Goal: Information Seeking & Learning: Learn about a topic

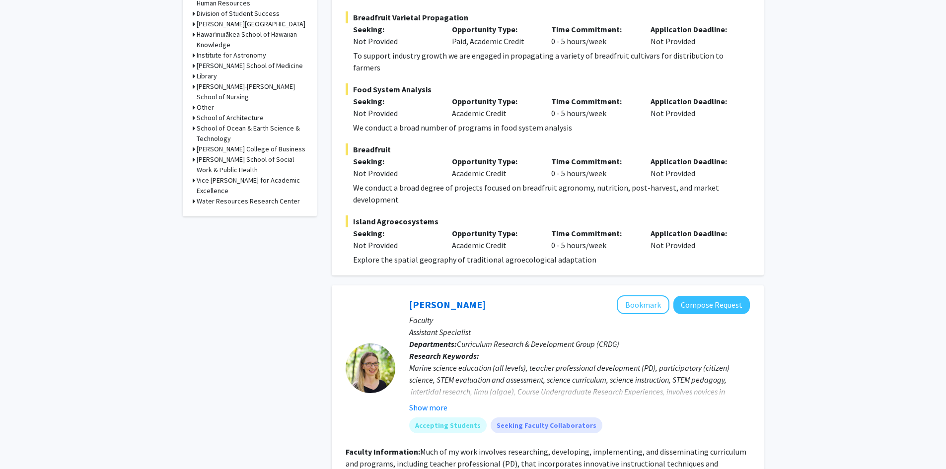
scroll to position [447, 0]
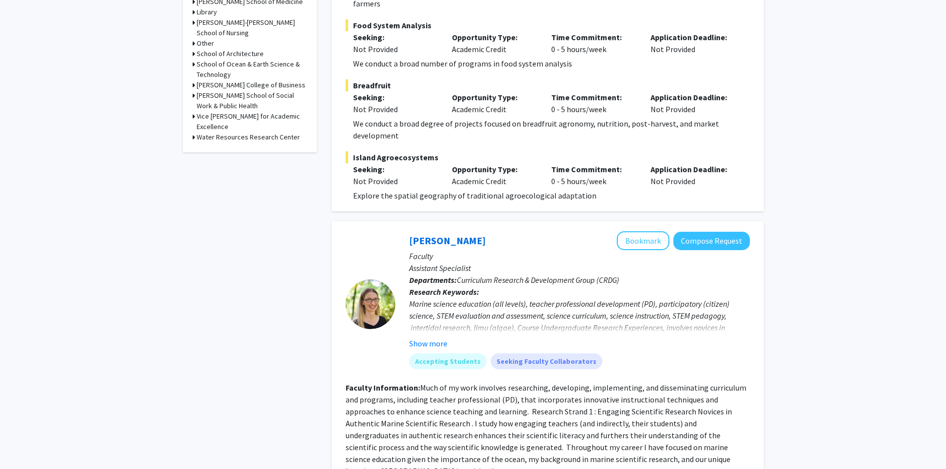
drag, startPoint x: 345, startPoint y: 278, endPoint x: 331, endPoint y: 312, distance: 36.5
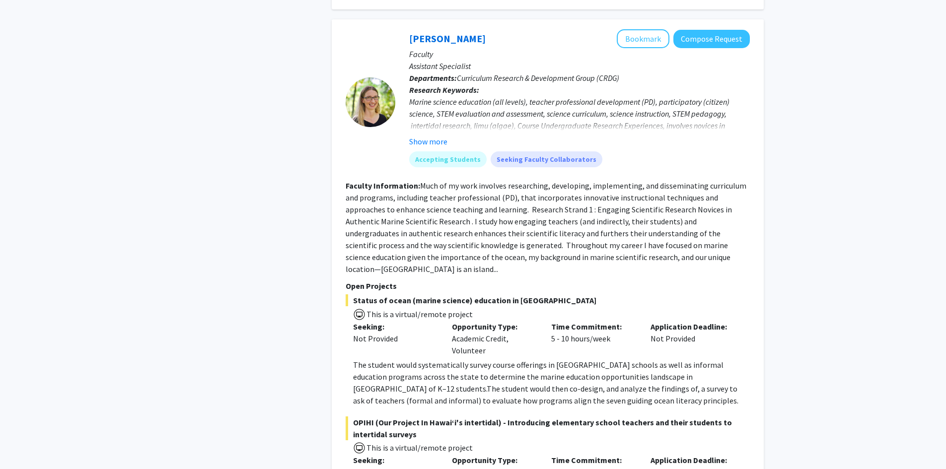
drag, startPoint x: 241, startPoint y: 262, endPoint x: 252, endPoint y: 340, distance: 78.2
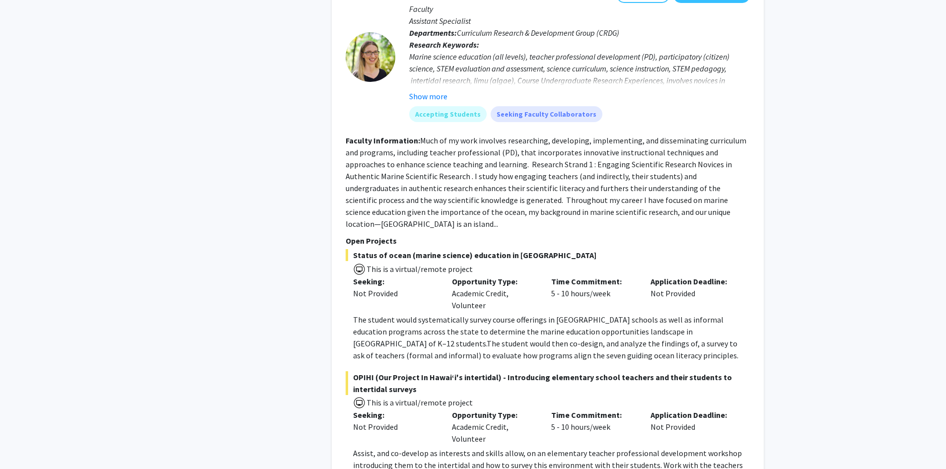
drag, startPoint x: 256, startPoint y: 276, endPoint x: 263, endPoint y: 302, distance: 26.7
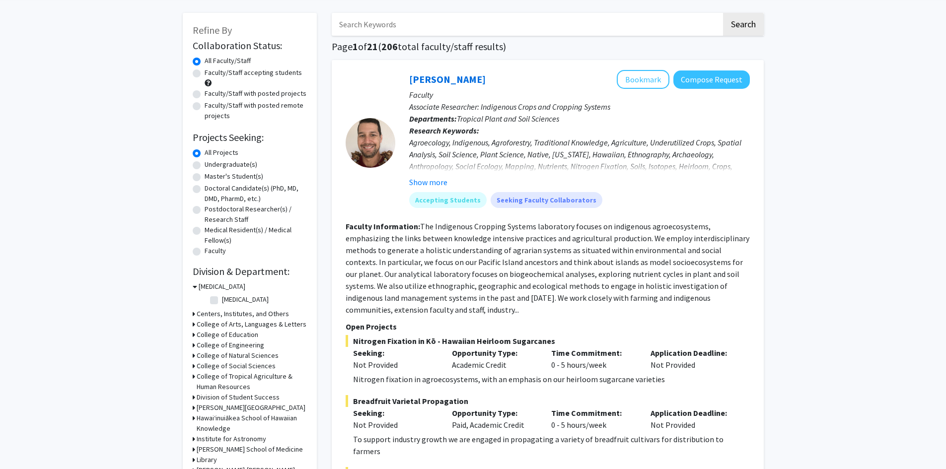
scroll to position [0, 0]
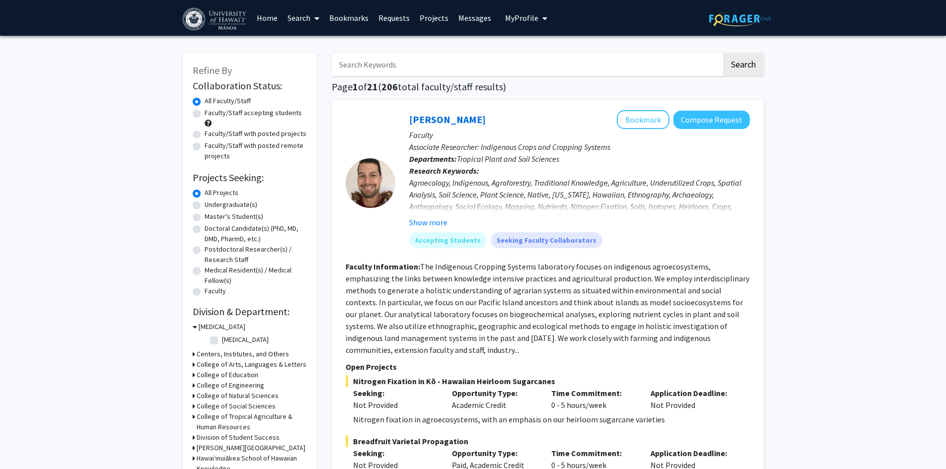
drag, startPoint x: 263, startPoint y: 302, endPoint x: 283, endPoint y: 93, distance: 209.5
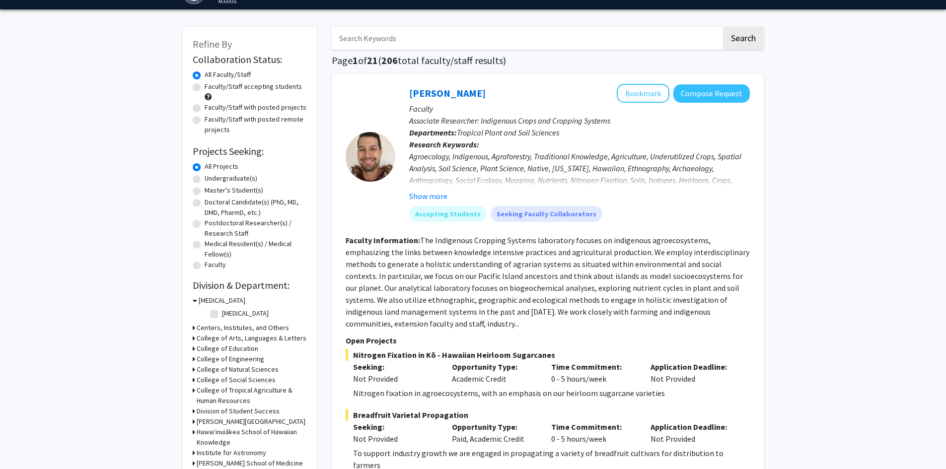
scroll to position [50, 0]
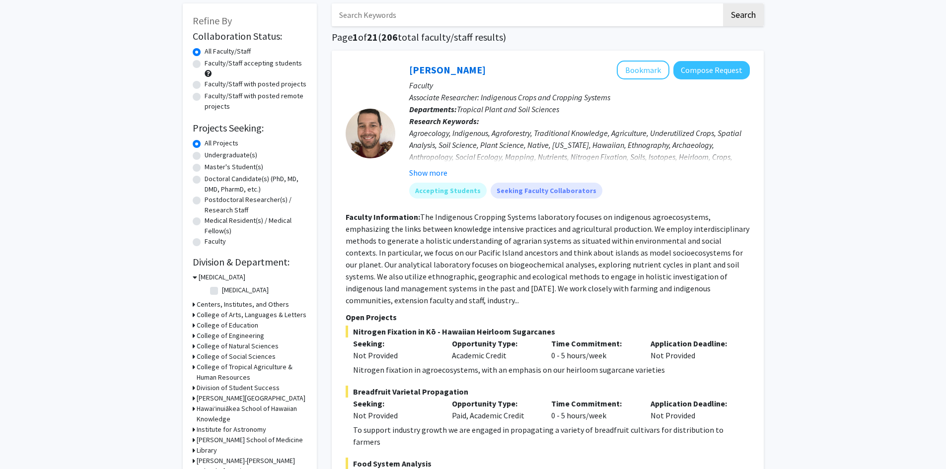
click at [228, 349] on h3 "College of Natural Sciences" at bounding box center [238, 346] width 82 height 10
click at [229, 396] on label "Department of Information & Computer Sciences" at bounding box center [263, 388] width 82 height 21
click at [228, 384] on input "Department of Information & Computer Sciences" at bounding box center [225, 381] width 6 height 6
checkbox input "true"
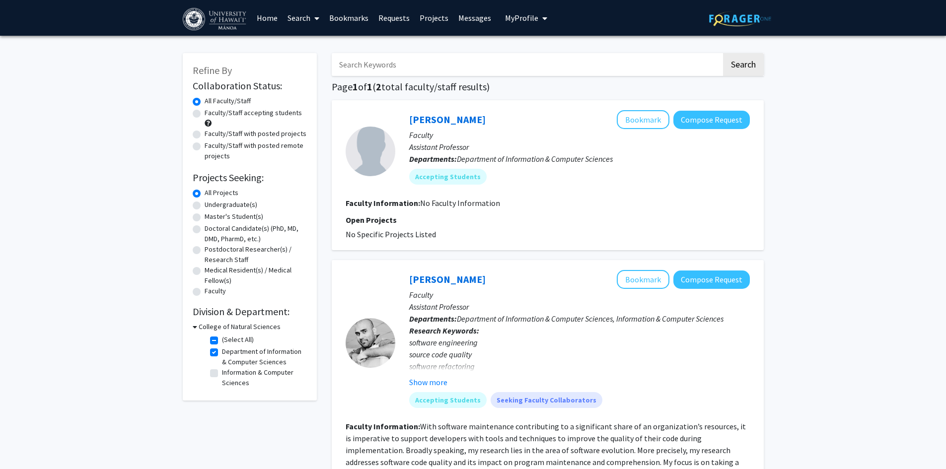
click at [223, 375] on label "Information & Computer Sciences" at bounding box center [263, 377] width 82 height 21
click at [223, 374] on input "Information & Computer Sciences" at bounding box center [225, 370] width 6 height 6
checkbox input "true"
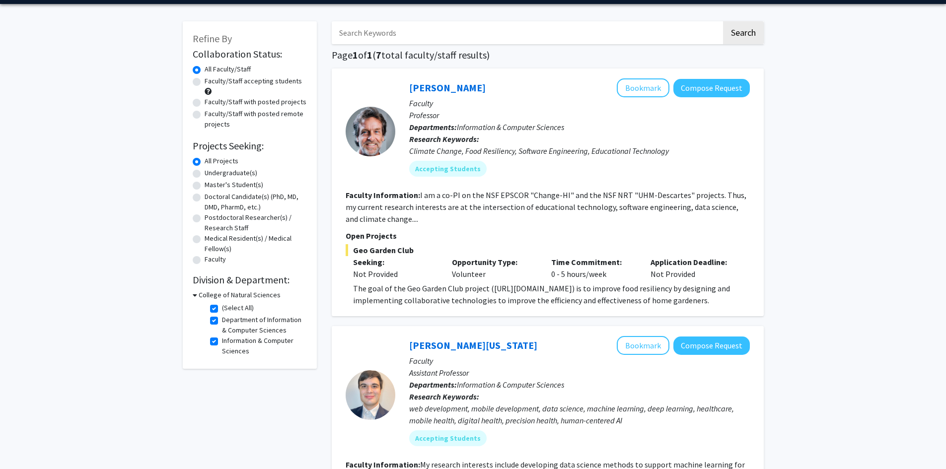
scroll to position [50, 0]
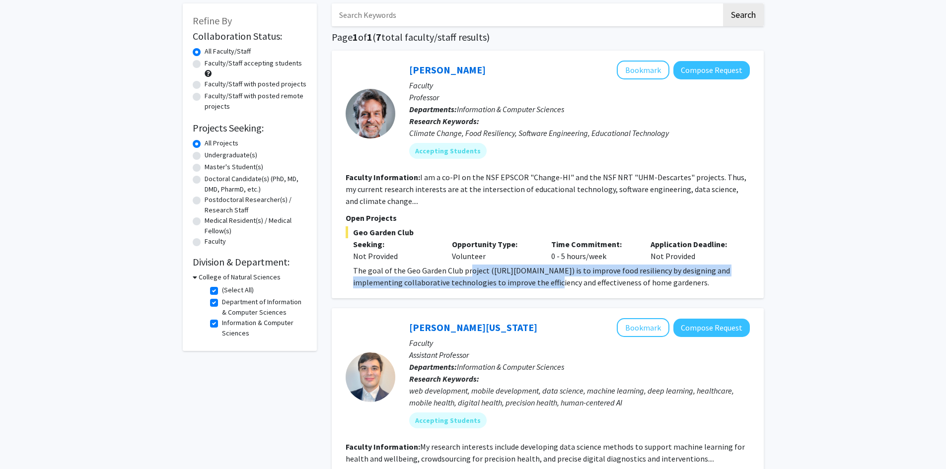
drag, startPoint x: 469, startPoint y: 271, endPoint x: 559, endPoint y: 279, distance: 90.7
click at [540, 279] on span "The goal of the Geo Garden Club project ([URL][DOMAIN_NAME]) is to improve food…" at bounding box center [541, 277] width 377 height 22
drag, startPoint x: 587, startPoint y: 278, endPoint x: 555, endPoint y: 260, distance: 36.5
click at [567, 261] on div "Geo Garden Club Seeking: Not Provided Opportunity Type: Volunteer Time Commitme…" at bounding box center [548, 257] width 404 height 62
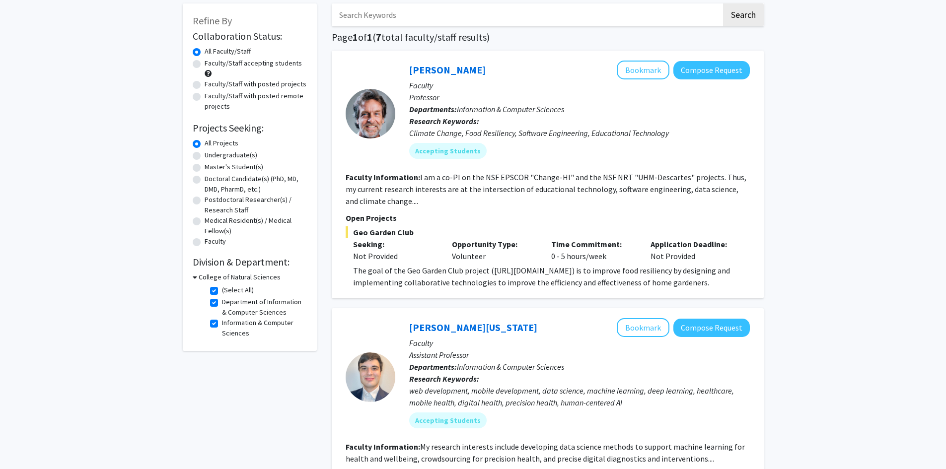
click at [526, 260] on div "Opportunity Type: Volunteer" at bounding box center [493, 250] width 99 height 24
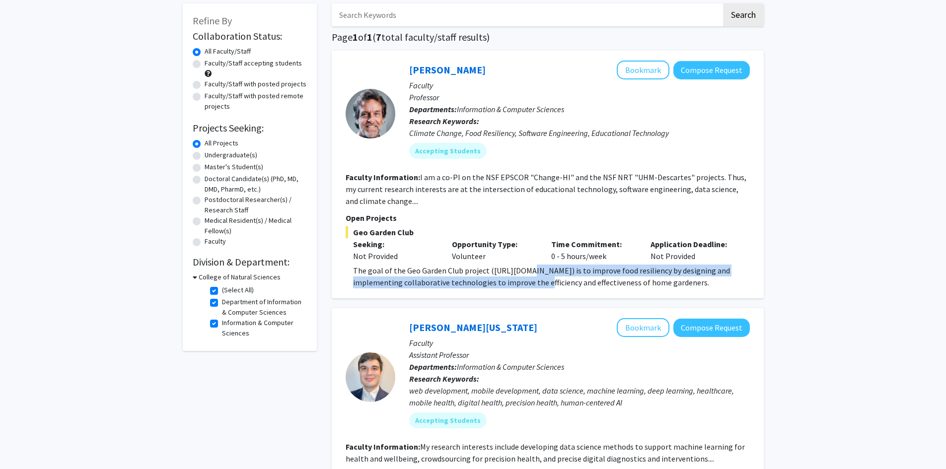
drag, startPoint x: 522, startPoint y: 270, endPoint x: 522, endPoint y: 287, distance: 17.4
click at [522, 287] on p "The goal of the Geo Garden Club project ([URL][DOMAIN_NAME]) is to improve food…" at bounding box center [551, 277] width 397 height 24
drag, startPoint x: 572, startPoint y: 289, endPoint x: 543, endPoint y: 269, distance: 35.3
click at [553, 270] on div "[PERSON_NAME] Bookmark Compose Request Faculty Professor Departments: Informati…" at bounding box center [548, 175] width 432 height 248
drag, startPoint x: 506, startPoint y: 268, endPoint x: 512, endPoint y: 289, distance: 22.0
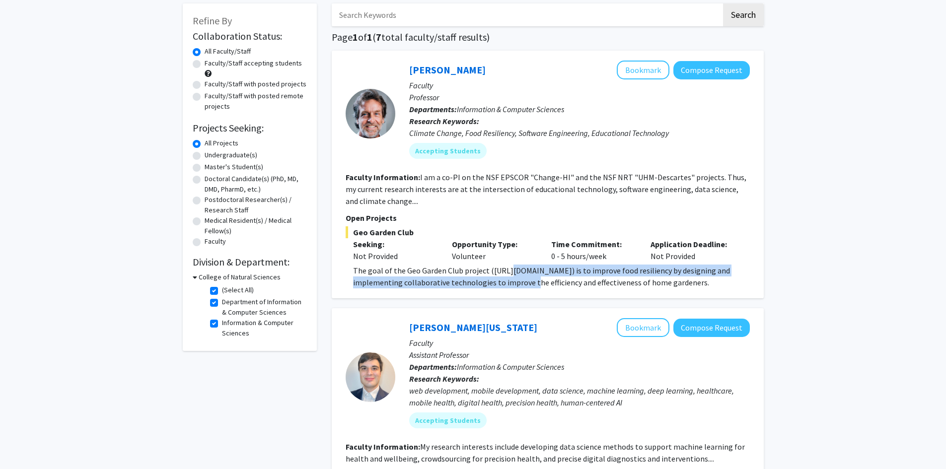
click at [508, 290] on div "[PERSON_NAME] Bookmark Compose Request Faculty Professor Departments: Informati…" at bounding box center [548, 175] width 432 height 248
drag, startPoint x: 545, startPoint y: 281, endPoint x: 541, endPoint y: 269, distance: 12.9
click at [541, 269] on span "The goal of the Geo Garden Club project ([URL][DOMAIN_NAME]) is to improve food…" at bounding box center [541, 277] width 377 height 22
drag, startPoint x: 520, startPoint y: 266, endPoint x: 524, endPoint y: 280, distance: 15.1
click at [524, 280] on span "The goal of the Geo Garden Club project ([URL][DOMAIN_NAME]) is to improve food…" at bounding box center [541, 277] width 377 height 22
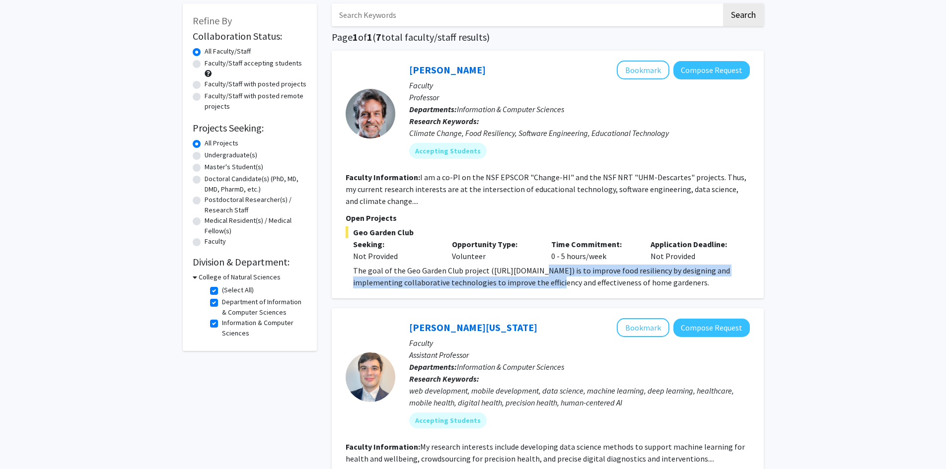
drag, startPoint x: 538, startPoint y: 283, endPoint x: 534, endPoint y: 271, distance: 13.7
click at [534, 271] on span "The goal of the Geo Garden Club project ([URL][DOMAIN_NAME]) is to improve food…" at bounding box center [541, 277] width 377 height 22
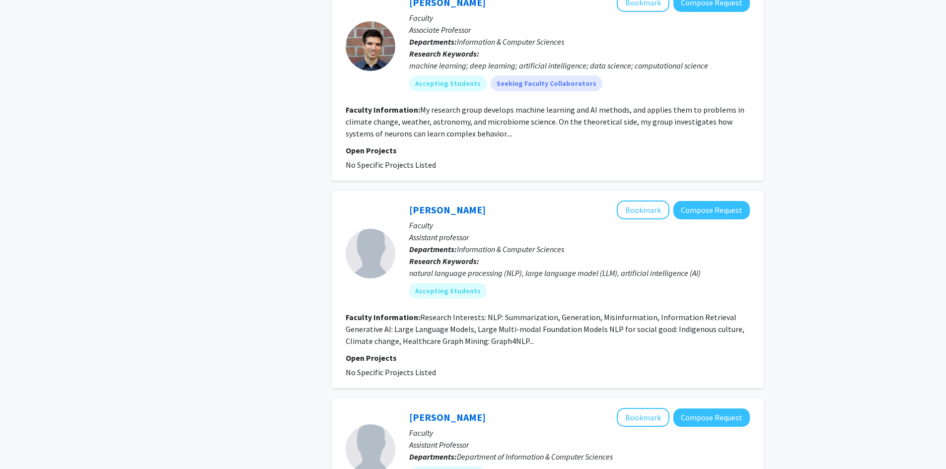
scroll to position [745, 0]
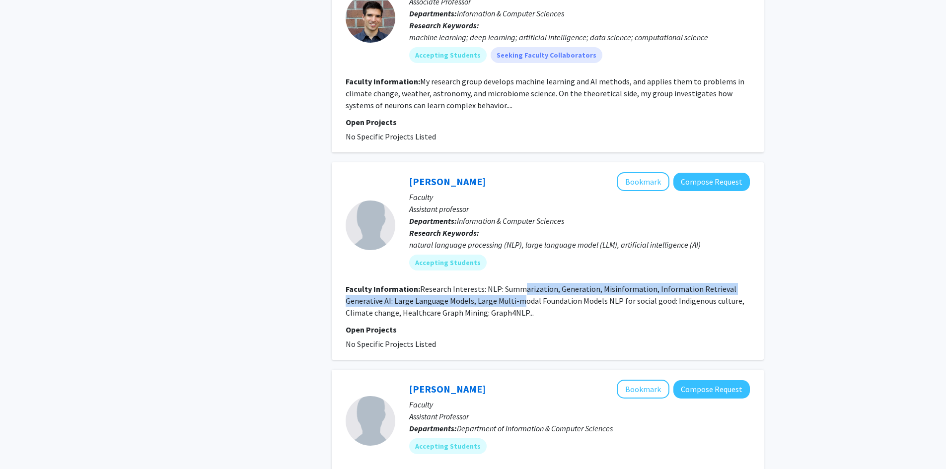
drag, startPoint x: 518, startPoint y: 302, endPoint x: 521, endPoint y: 281, distance: 21.1
click at [521, 281] on fg-search-faculty "Haopeng Zhang Bookmark Compose Request Faculty Assistant professor Departments:…" at bounding box center [548, 261] width 404 height 178
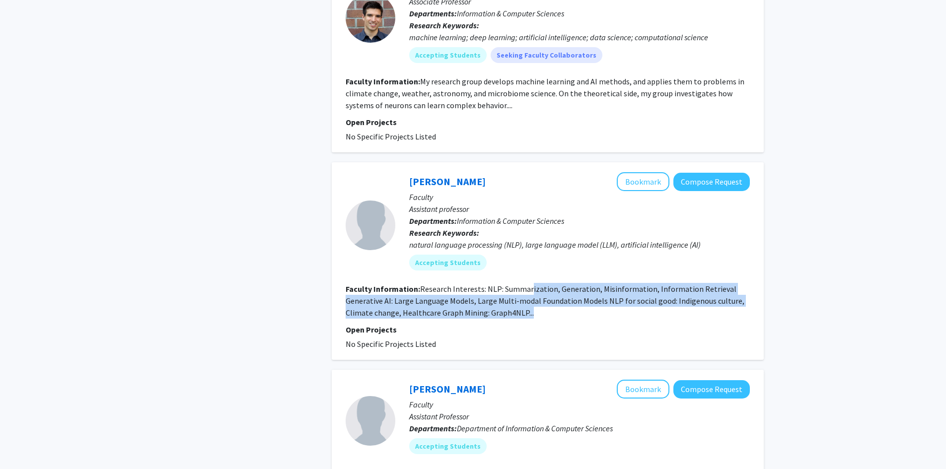
drag, startPoint x: 540, startPoint y: 314, endPoint x: 529, endPoint y: 287, distance: 28.5
click at [529, 287] on section "Faculty Information: Research Interests: NLP: Summarization, Generation, Misinf…" at bounding box center [548, 301] width 404 height 36
drag, startPoint x: 514, startPoint y: 282, endPoint x: 521, endPoint y: 318, distance: 36.9
click at [521, 318] on fg-search-faculty "Haopeng Zhang Bookmark Compose Request Faculty Assistant professor Departments:…" at bounding box center [548, 261] width 404 height 178
drag, startPoint x: 554, startPoint y: 317, endPoint x: 528, endPoint y: 287, distance: 39.4
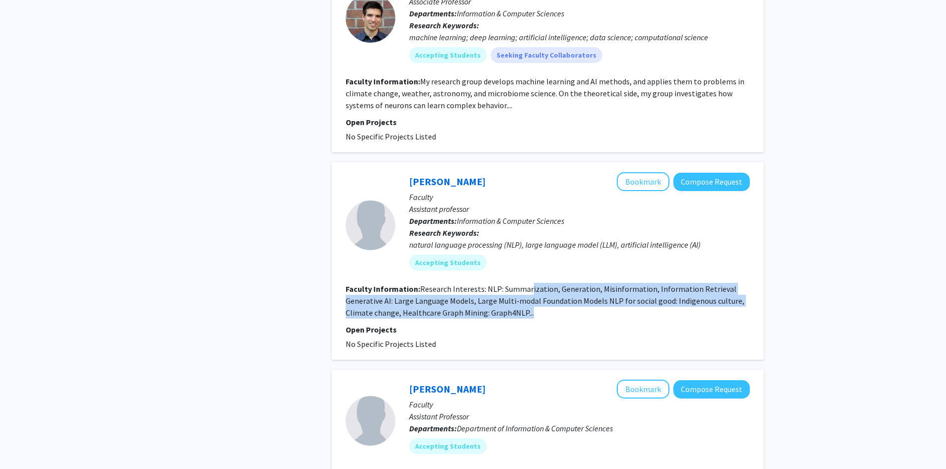
click at [528, 287] on section "Faculty Information: Research Interests: NLP: Summarization, Generation, Misinf…" at bounding box center [548, 301] width 404 height 36
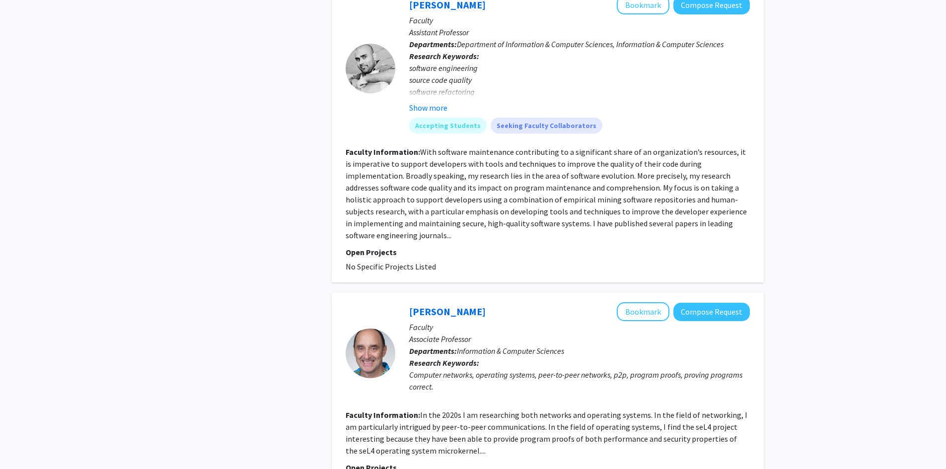
scroll to position [1415, 0]
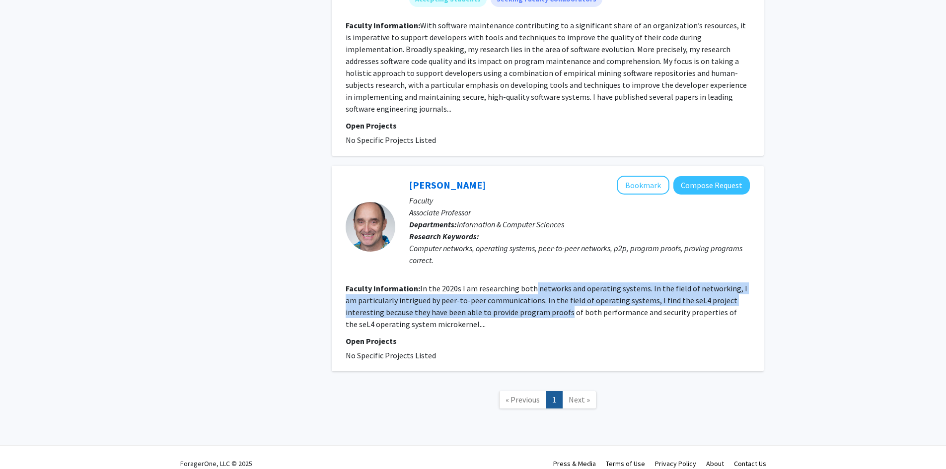
drag, startPoint x: 531, startPoint y: 271, endPoint x: 529, endPoint y: 299, distance: 28.4
click at [529, 299] on section "Faculty Information: In the 2020s I am researching both networks and operating …" at bounding box center [548, 306] width 404 height 48
drag, startPoint x: 554, startPoint y: 303, endPoint x: 532, endPoint y: 275, distance: 35.4
click at [533, 283] on fg-read-more "In the 2020s I am researching both networks and operating systems. In the field…" at bounding box center [547, 306] width 402 height 46
drag, startPoint x: 532, startPoint y: 275, endPoint x: 545, endPoint y: 297, distance: 25.6
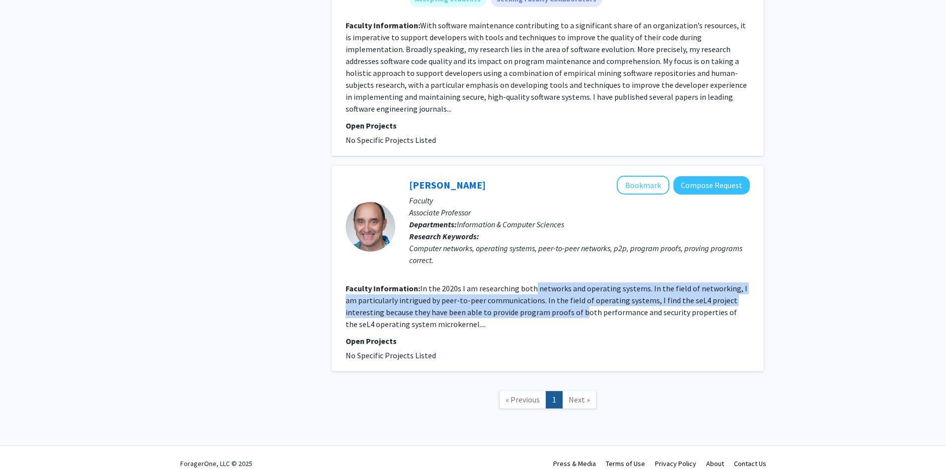
click at [545, 297] on fg-read-more "In the 2020s I am researching both networks and operating systems. In the field…" at bounding box center [547, 306] width 402 height 46
drag, startPoint x: 565, startPoint y: 301, endPoint x: 560, endPoint y: 280, distance: 21.9
click at [560, 283] on fg-read-more "In the 2020s I am researching both networks and operating systems. In the field…" at bounding box center [547, 306] width 402 height 46
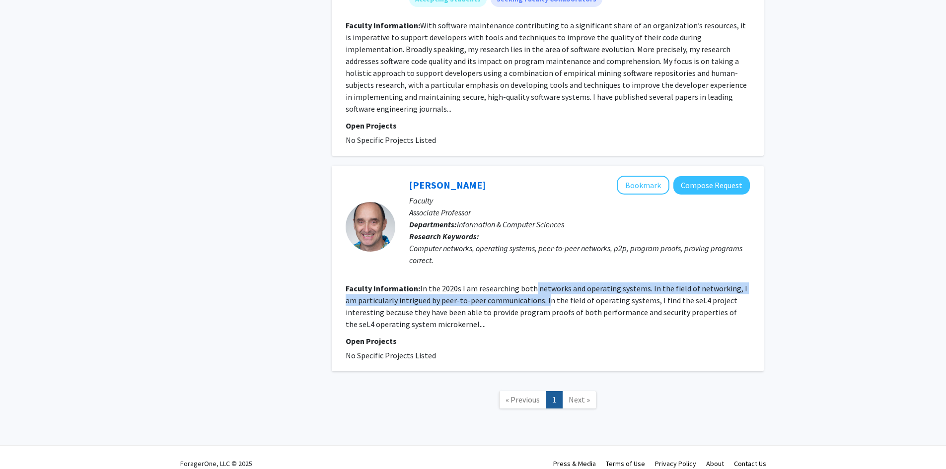
drag, startPoint x: 531, startPoint y: 271, endPoint x: 565, endPoint y: 304, distance: 47.7
click at [555, 302] on section "Faculty Information: In the 2020s I am researching both networks and operating …" at bounding box center [548, 306] width 404 height 48
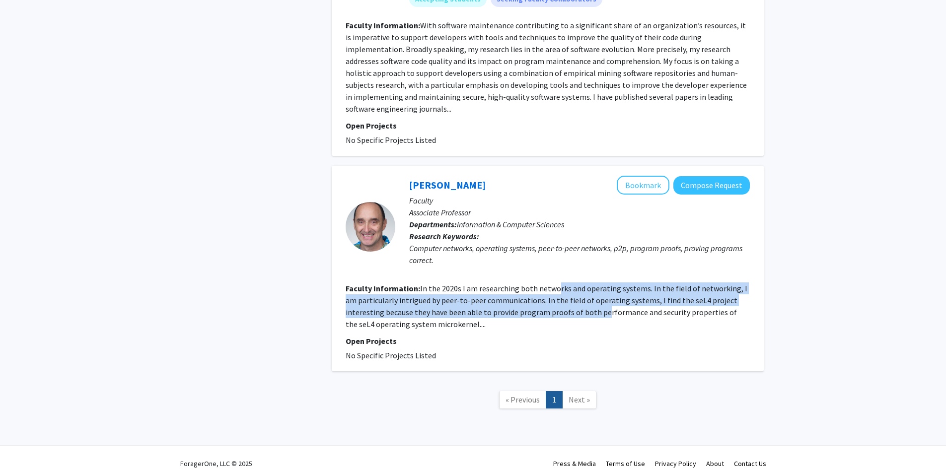
drag, startPoint x: 565, startPoint y: 304, endPoint x: 554, endPoint y: 276, distance: 31.0
click at [554, 283] on fg-read-more "In the 2020s I am researching both networks and operating systems. In the field…" at bounding box center [547, 306] width 402 height 46
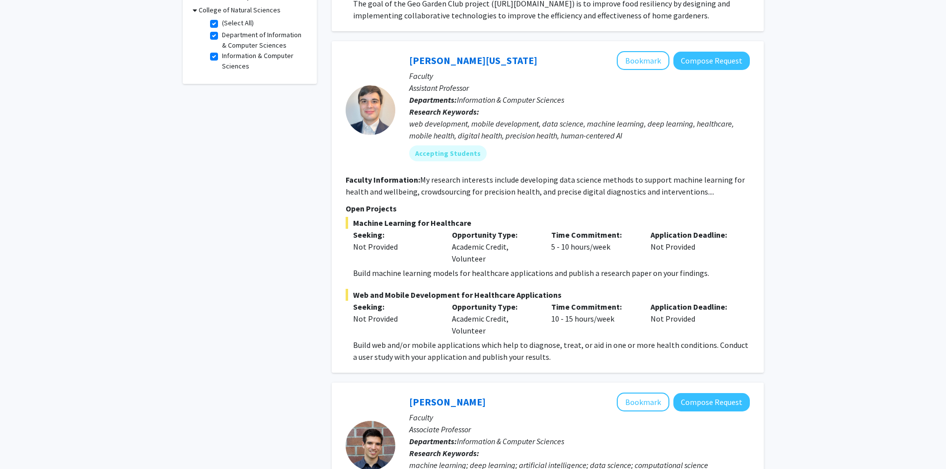
scroll to position [0, 0]
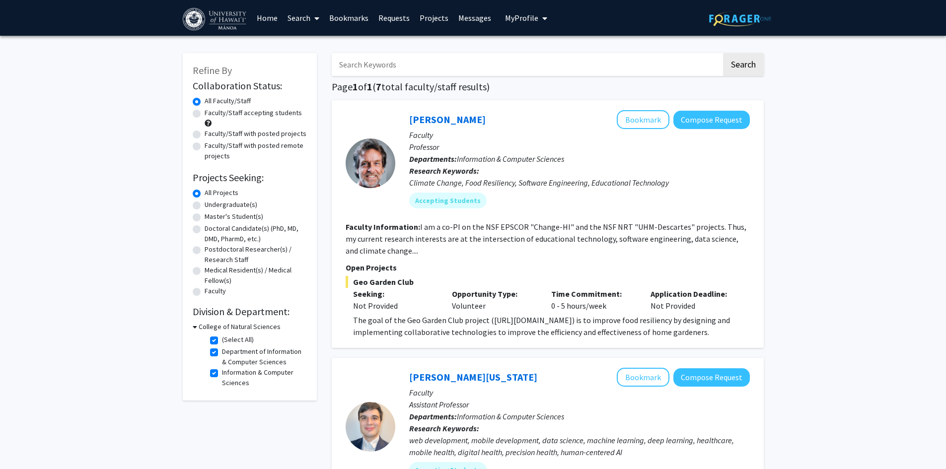
drag, startPoint x: 554, startPoint y: 276, endPoint x: 587, endPoint y: 95, distance: 183.7
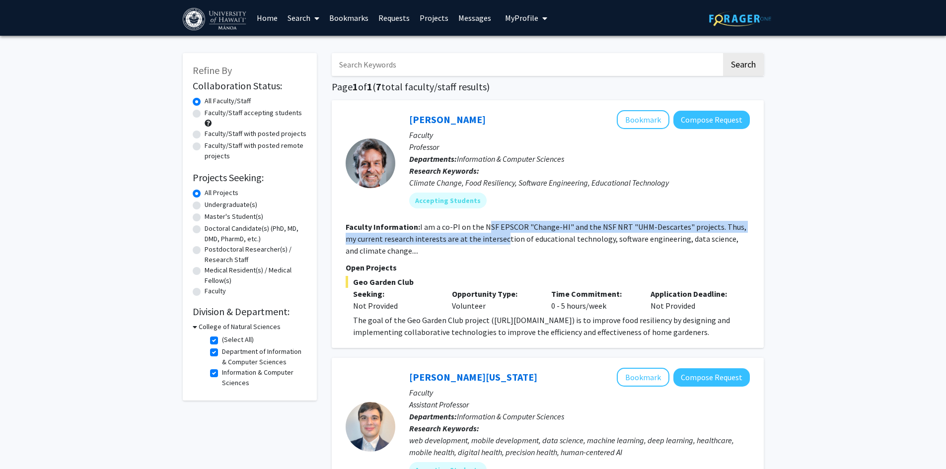
drag, startPoint x: 484, startPoint y: 220, endPoint x: 490, endPoint y: 237, distance: 18.4
click at [490, 237] on fg-search-faculty "[PERSON_NAME] Bookmark Compose Request Faculty Professor Departments: Informati…" at bounding box center [548, 224] width 404 height 228
drag, startPoint x: 520, startPoint y: 243, endPoint x: 520, endPoint y: 227, distance: 15.9
click at [520, 227] on fg-read-more "I am a co-PI on the NSF EPSCOR "Change-HI" and the NSF NRT "UHM-Descartes" proj…" at bounding box center [546, 239] width 401 height 34
drag, startPoint x: 486, startPoint y: 215, endPoint x: 484, endPoint y: 239, distance: 23.9
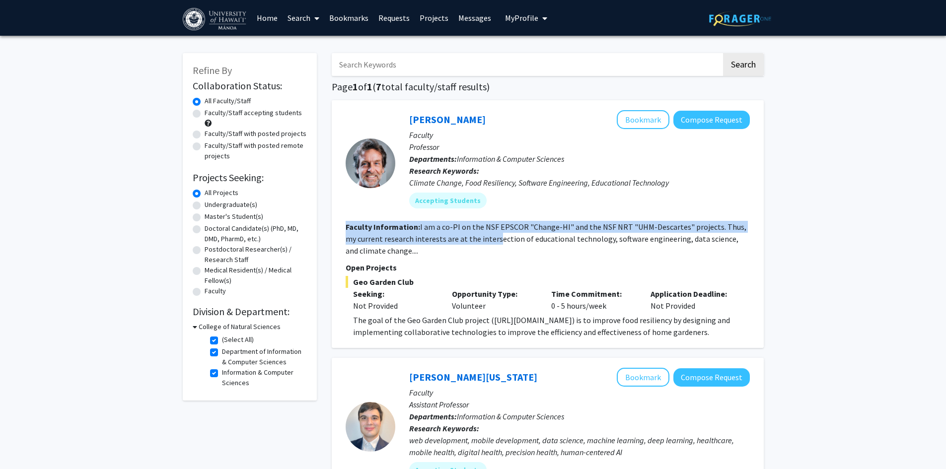
click at [484, 239] on fg-search-faculty "[PERSON_NAME] Bookmark Compose Request Faculty Professor Departments: Informati…" at bounding box center [548, 224] width 404 height 228
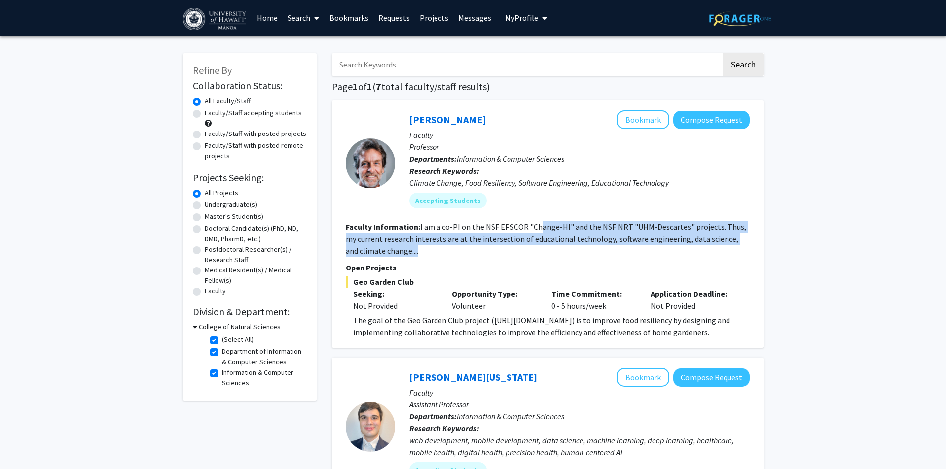
drag, startPoint x: 539, startPoint y: 247, endPoint x: 537, endPoint y: 224, distance: 23.4
click at [537, 224] on section "Faculty Information: I am a co-PI on the NSF EPSCOR "Change-HI" and the NSF NRT…" at bounding box center [548, 239] width 404 height 36
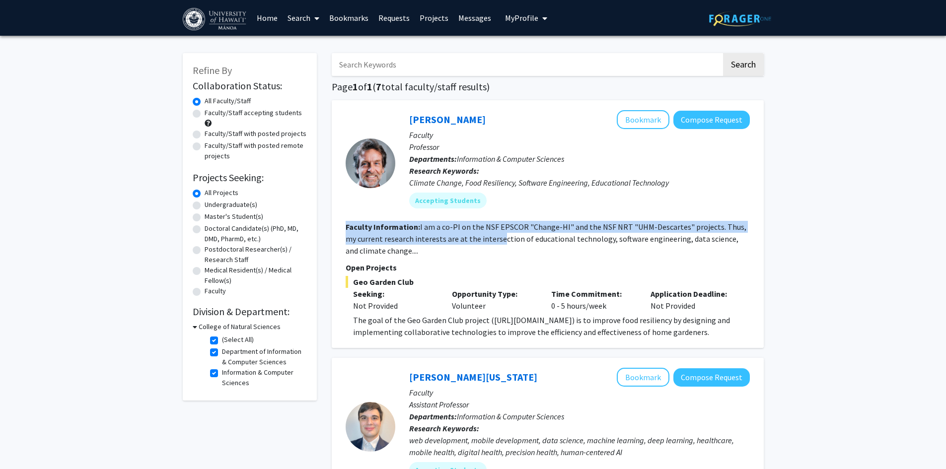
drag, startPoint x: 487, startPoint y: 211, endPoint x: 487, endPoint y: 234, distance: 22.3
click at [487, 234] on fg-search-faculty "[PERSON_NAME] Bookmark Compose Request Faculty Professor Departments: Informati…" at bounding box center [548, 224] width 404 height 228
drag, startPoint x: 516, startPoint y: 242, endPoint x: 512, endPoint y: 222, distance: 19.8
click at [512, 222] on fg-read-more "I am a co-PI on the NSF EPSCOR "Change-HI" and the NSF NRT "UHM-Descartes" proj…" at bounding box center [546, 239] width 401 height 34
drag, startPoint x: 492, startPoint y: 219, endPoint x: 502, endPoint y: 237, distance: 20.2
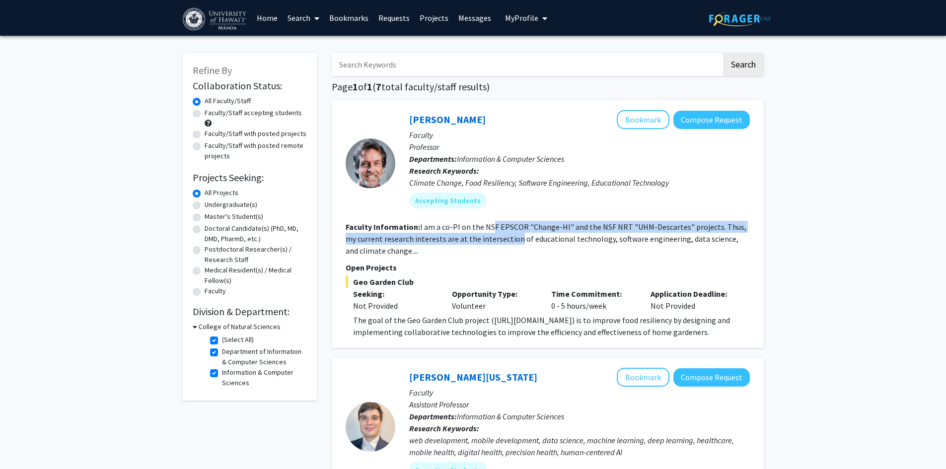
click at [502, 237] on fg-search-faculty "[PERSON_NAME] Bookmark Compose Request Faculty Professor Departments: Informati…" at bounding box center [548, 224] width 404 height 228
drag
click at [530, 222] on fg-read-more "I am a co-PI on the NSF EPSCOR "Change-HI" and the NSF NRT "UHM-Descartes" proj…" at bounding box center [546, 239] width 401 height 34
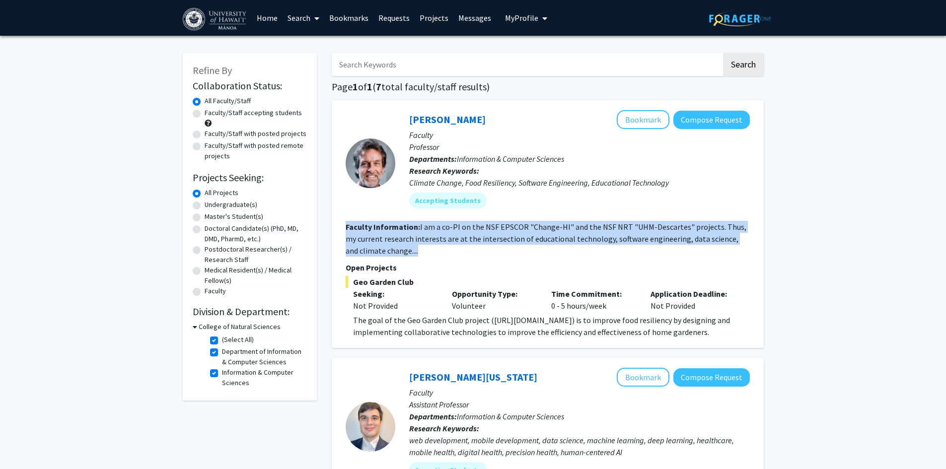
click at [498, 250] on fg-search-faculty "[PERSON_NAME] Bookmark Compose Request Faculty Professor Departments: Informati…" at bounding box center [548, 224] width 404 height 228
click at [502, 233] on fg-search-faculty "[PERSON_NAME] Bookmark Compose Request Faculty Professor Departments: Informati…" at bounding box center [548, 224] width 404 height 228
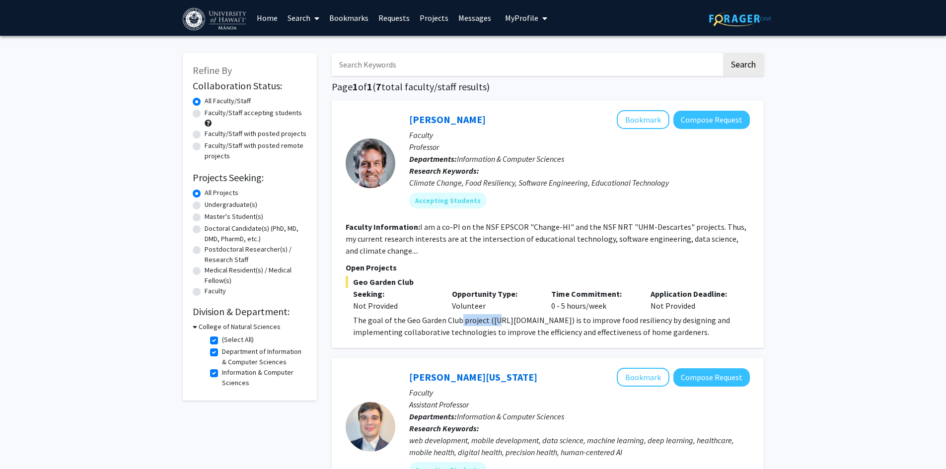
click at [495, 323] on p "The goal of the Geo Garden Club project ([URL][DOMAIN_NAME]) is to improve food…" at bounding box center [551, 326] width 397 height 24
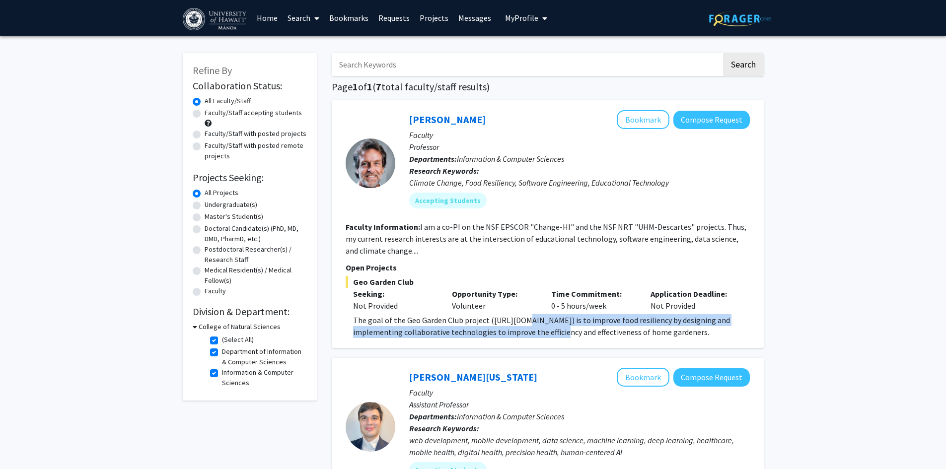
click at [512, 319] on span "The goal of the Geo Garden Club project ([URL][DOMAIN_NAME]) is to improve food…" at bounding box center [541, 326] width 377 height 22
click at [511, 329] on span "The goal of the Geo Garden Club project ([URL][DOMAIN_NAME]) is to improve food…" at bounding box center [541, 326] width 377 height 22
click at [538, 315] on span "The goal of the Geo Garden Club project ([URL][DOMAIN_NAME]) is to improve food…" at bounding box center [541, 326] width 377 height 22
click at [508, 330] on div "Geo Garden Club Seeking: Not Provided Opportunity Type: Volunteer Time Commitme…" at bounding box center [548, 307] width 404 height 62
click at [519, 322] on span "The goal of the Geo Garden Club project ([URL][DOMAIN_NAME]) is to improve food…" at bounding box center [541, 326] width 377 height 22
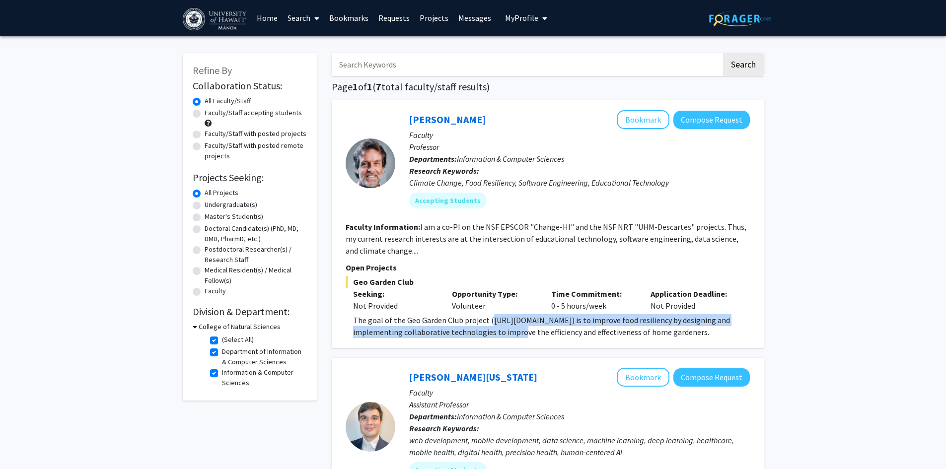
click at [494, 335] on span "The goal of the Geo Garden Club project ([URL][DOMAIN_NAME]) is to improve food…" at bounding box center [541, 326] width 377 height 22
click at [546, 317] on span "The goal of the Geo Garden Club project ([URL][DOMAIN_NAME]) is to improve food…" at bounding box center [541, 326] width 377 height 22
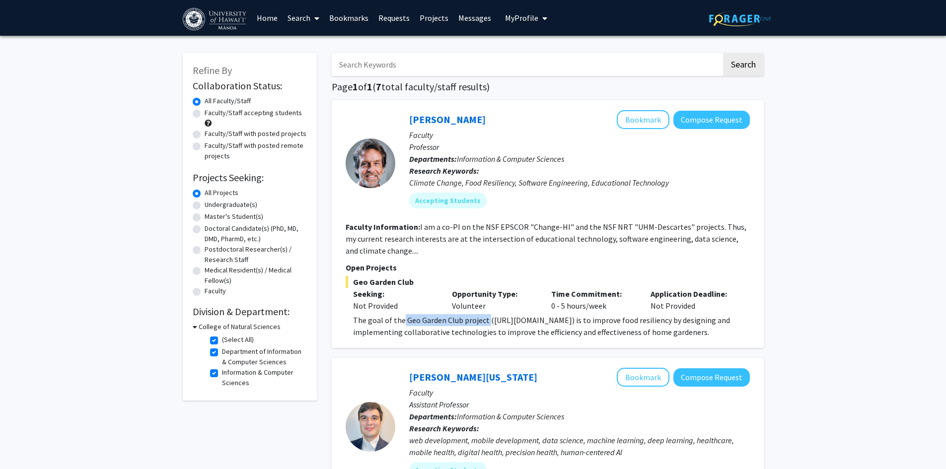
click at [486, 314] on div "Geo Garden Club Seeking: Not Provided Opportunity Type: Volunteer Time Commitme…" at bounding box center [548, 307] width 404 height 62
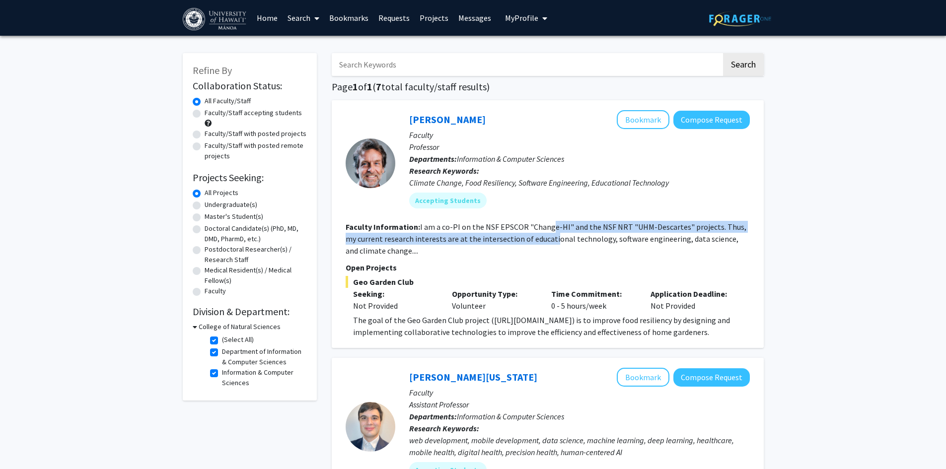
drag, startPoint x: 548, startPoint y: 232, endPoint x: 538, endPoint y: 233, distance: 10.0
click at [538, 233] on section "Faculty Information: I am a co-PI on the NSF EPSCOR "Change-HI" and the NSF NRT…" at bounding box center [548, 239] width 404 height 36
drag, startPoint x: 525, startPoint y: 220, endPoint x: 528, endPoint y: 244, distance: 24.6
click at [528, 244] on fg-search-faculty "[PERSON_NAME] Bookmark Compose Request Faculty Professor Departments: Informati…" at bounding box center [548, 224] width 404 height 228
drag, startPoint x: 560, startPoint y: 235, endPoint x: 549, endPoint y: 226, distance: 14.2
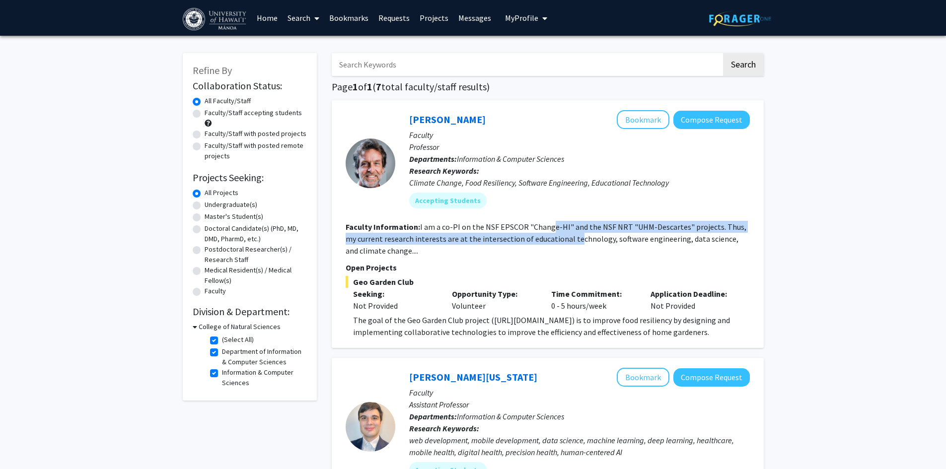
click at [549, 226] on fg-read-more "I am a co-PI on the NSF EPSCOR "Change-HI" and the NSF NRT "UHM-Descartes" proj…" at bounding box center [546, 239] width 401 height 34
drag, startPoint x: 534, startPoint y: 215, endPoint x: 536, endPoint y: 237, distance: 21.9
click at [536, 237] on fg-search-faculty "[PERSON_NAME] Bookmark Compose Request Faculty Professor Departments: Informati…" at bounding box center [548, 224] width 404 height 228
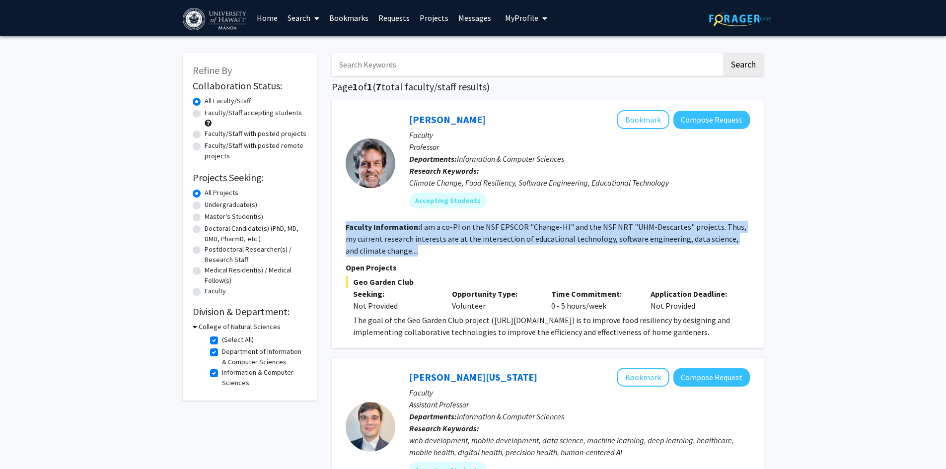
drag, startPoint x: 541, startPoint y: 252, endPoint x: 531, endPoint y: 214, distance: 39.1
click at [531, 214] on fg-search-faculty "[PERSON_NAME] Bookmark Compose Request Faculty Professor Departments: Informati…" at bounding box center [548, 224] width 404 height 228
click at [508, 220] on fg-search-faculty "[PERSON_NAME] Bookmark Compose Request Faculty Professor Departments: Informati…" at bounding box center [548, 224] width 404 height 228
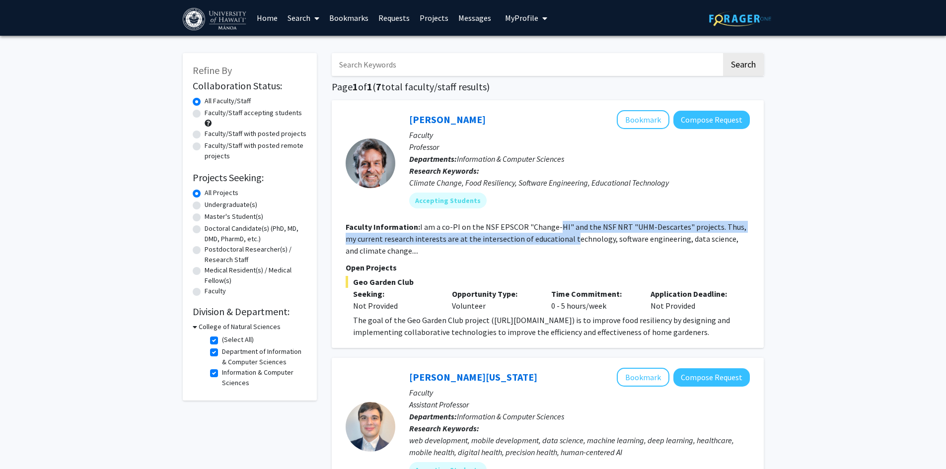
drag, startPoint x: 556, startPoint y: 220, endPoint x: 557, endPoint y: 239, distance: 18.9
click at [557, 239] on fg-search-faculty "[PERSON_NAME] Bookmark Compose Request Faculty Professor Departments: Informati…" at bounding box center [548, 224] width 404 height 228
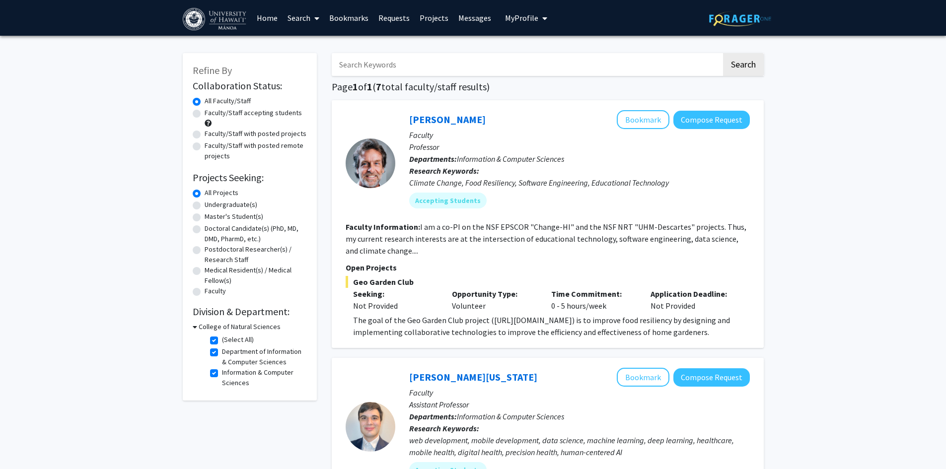
click at [551, 251] on section "Faculty Information: I am a co-PI on the NSF EPSCOR "Change-HI" and the NSF NRT…" at bounding box center [548, 239] width 404 height 36
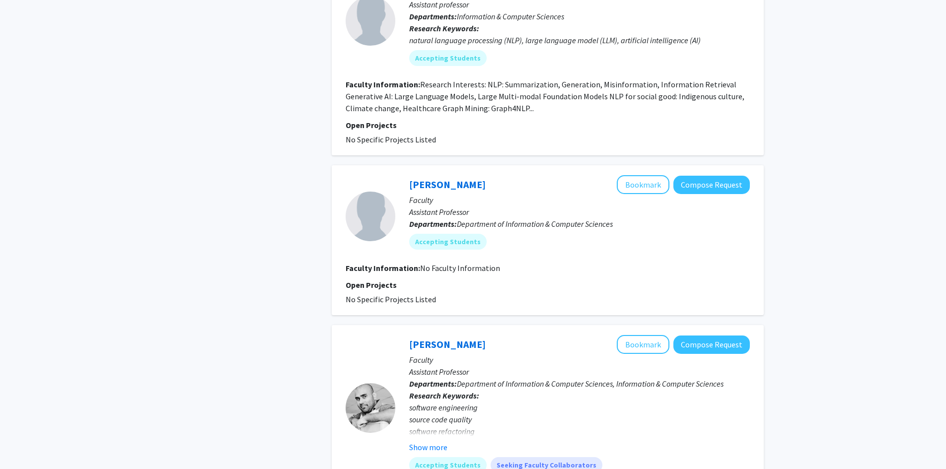
drag, startPoint x: 851, startPoint y: 248, endPoint x: 871, endPoint y: 315, distance: 69.9
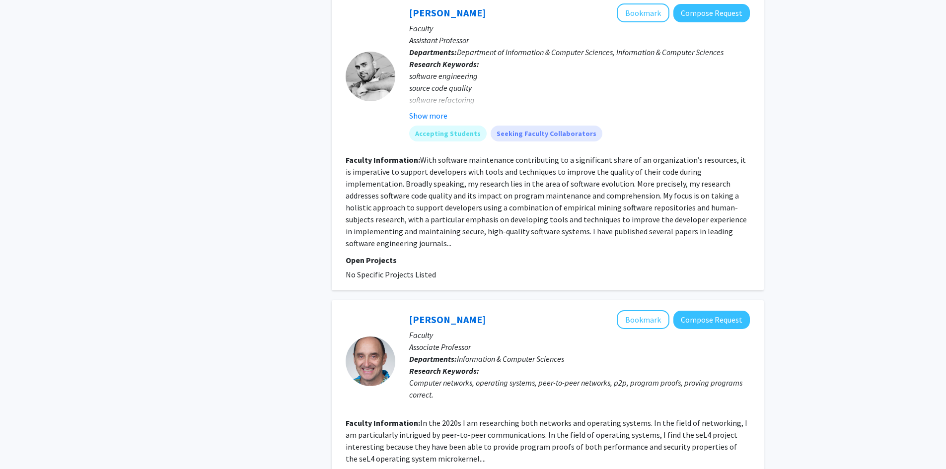
drag, startPoint x: 860, startPoint y: 300, endPoint x: 808, endPoint y: 304, distance: 52.3
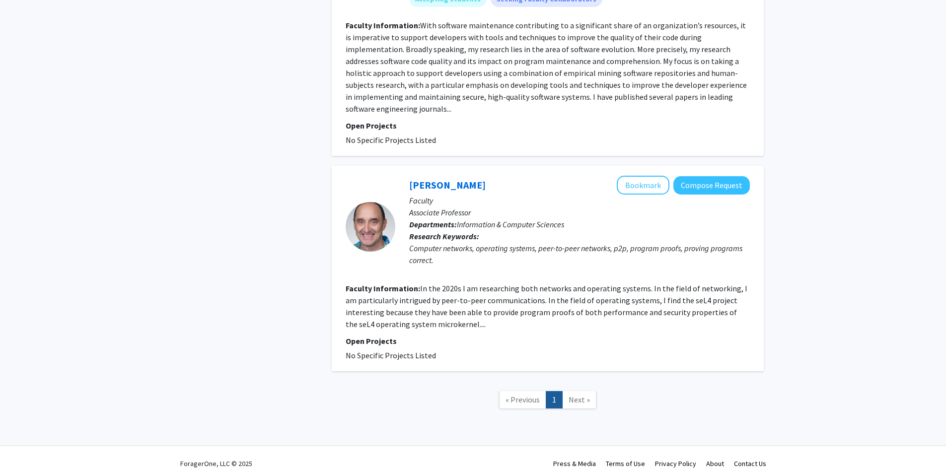
drag, startPoint x: 808, startPoint y: 304, endPoint x: 812, endPoint y: 354, distance: 50.8
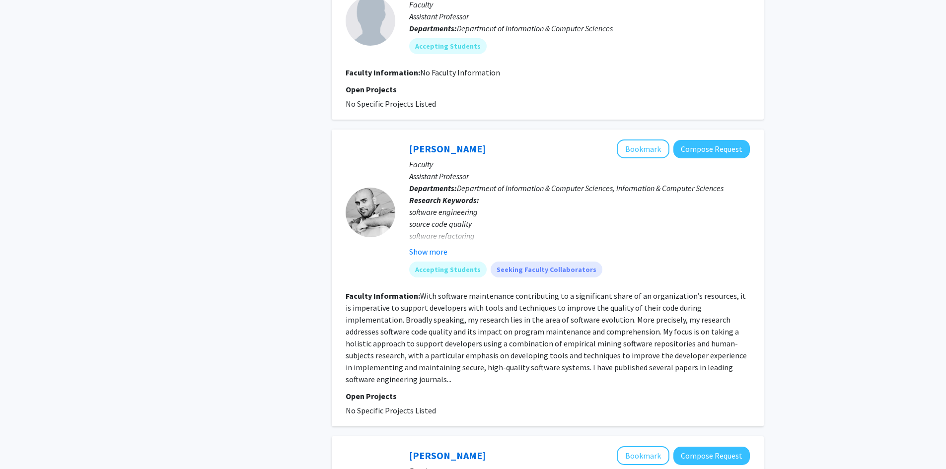
scroll to position [111, 0]
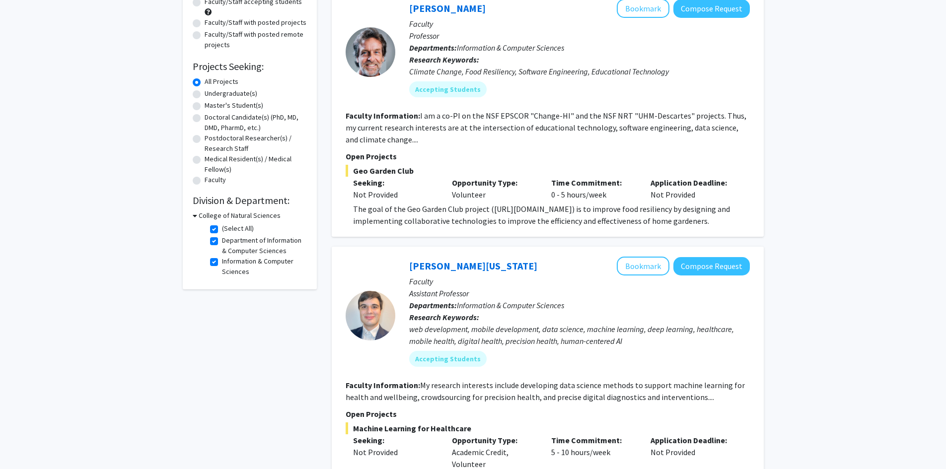
drag, startPoint x: 812, startPoint y: 339, endPoint x: 849, endPoint y: 122, distance: 219.5
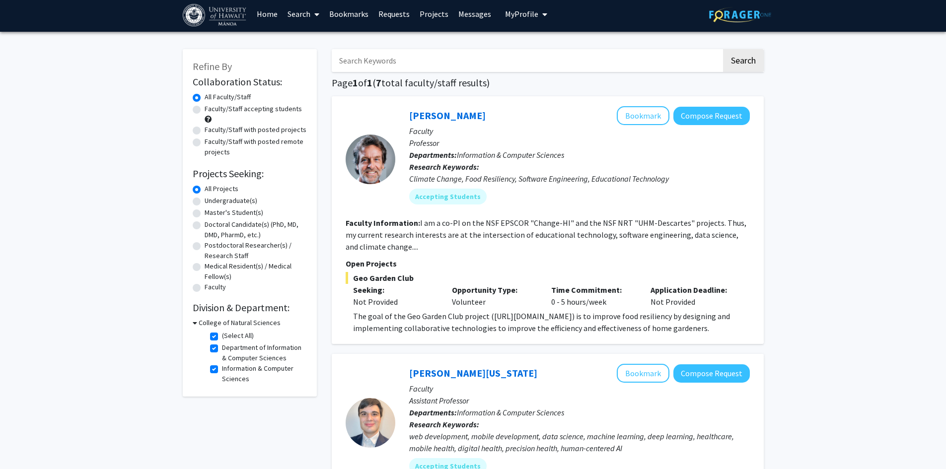
scroll to position [0, 0]
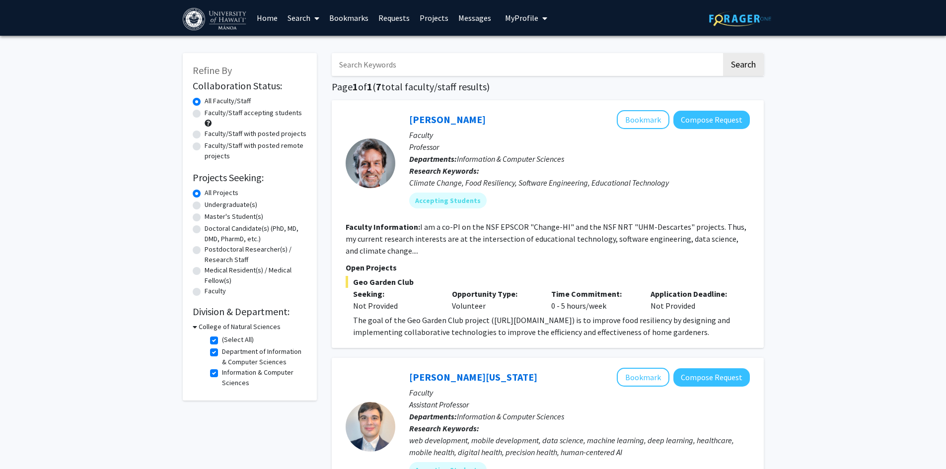
drag, startPoint x: 837, startPoint y: 166, endPoint x: 833, endPoint y: 147, distance: 19.2
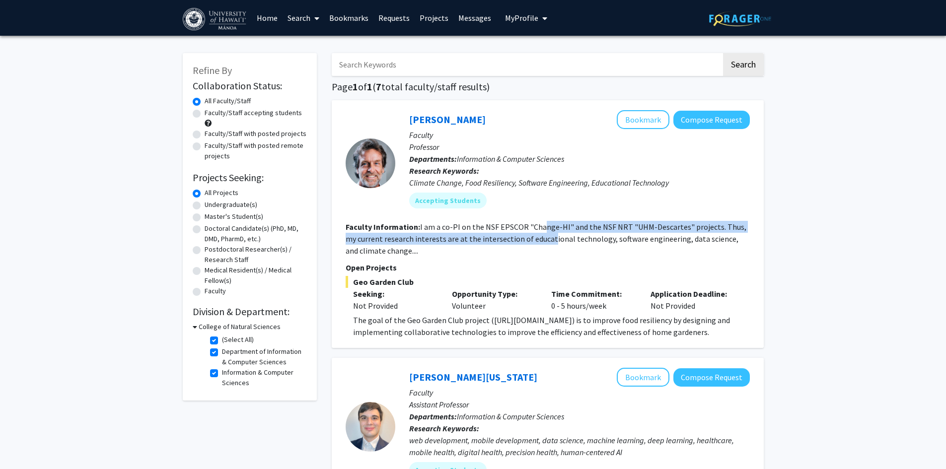
drag, startPoint x: 536, startPoint y: 244, endPoint x: 541, endPoint y: 224, distance: 20.5
click at [541, 224] on section "Faculty Information: I am a co-PI on the NSF EPSCOR "Change-HI" and the NSF NRT…" at bounding box center [548, 239] width 404 height 36
drag, startPoint x: 566, startPoint y: 238, endPoint x: 553, endPoint y: 224, distance: 19.3
click at [553, 224] on fg-read-more "I am a co-PI on the NSF EPSCOR "Change-HI" and the NSF NRT "UHM-Descartes" proj…" at bounding box center [546, 239] width 401 height 34
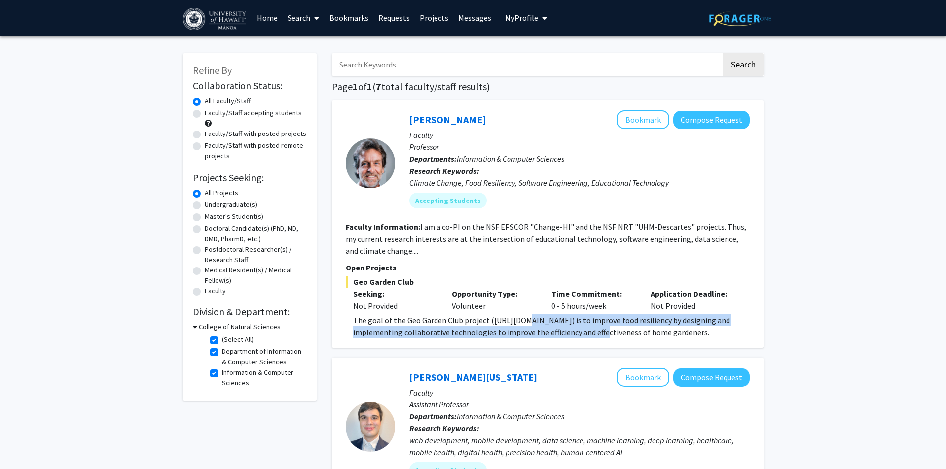
drag, startPoint x: 518, startPoint y: 317, endPoint x: 578, endPoint y: 332, distance: 62.0
click at [578, 332] on span "The goal of the Geo Garden Club project ([URL][DOMAIN_NAME]) is to improve food…" at bounding box center [541, 326] width 377 height 22
click at [570, 330] on span "The goal of the Geo Garden Club project ([URL][DOMAIN_NAME]) is to improve food…" at bounding box center [541, 326] width 377 height 22
drag, startPoint x: 539, startPoint y: 324, endPoint x: 540, endPoint y: 334, distance: 10.5
click at [540, 334] on span "The goal of the Geo Garden Club project ([URL][DOMAIN_NAME]) is to improve food…" at bounding box center [541, 326] width 377 height 22
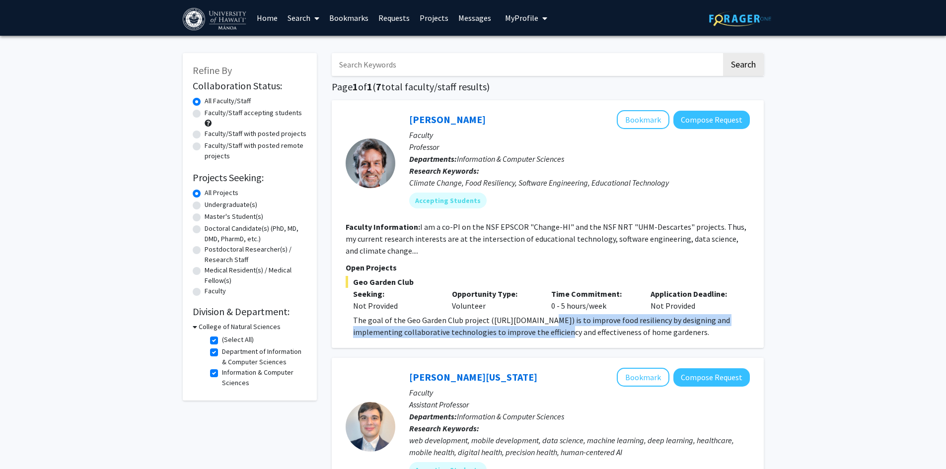
drag, startPoint x: 543, startPoint y: 334, endPoint x: 535, endPoint y: 301, distance: 34.3
click at [542, 319] on span "The goal of the Geo Garden Club project ([URL][DOMAIN_NAME]) is to improve food…" at bounding box center [541, 326] width 377 height 22
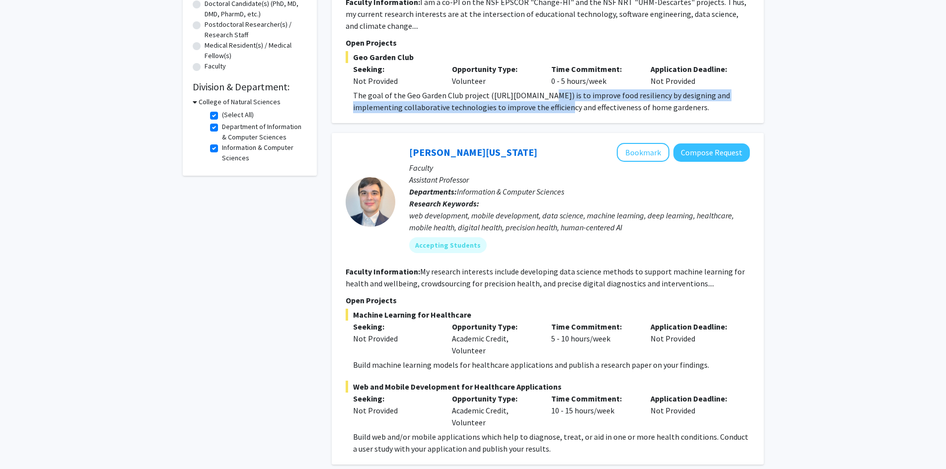
scroll to position [248, 0]
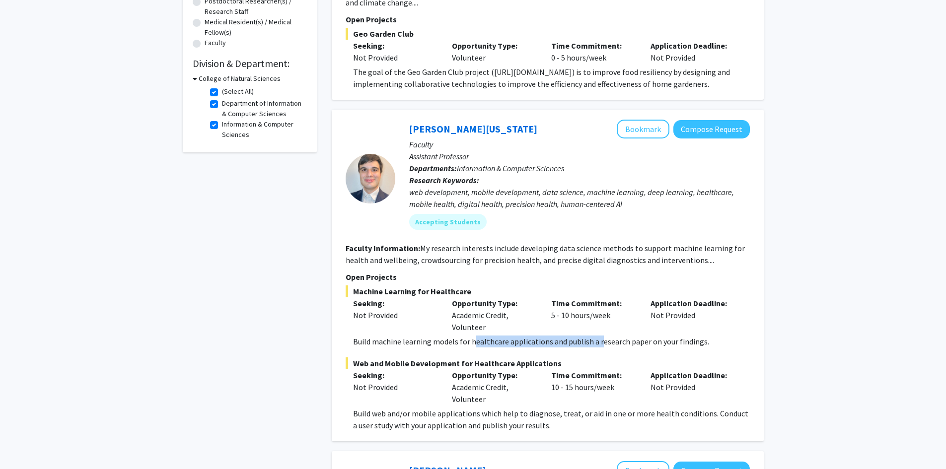
drag, startPoint x: 597, startPoint y: 346, endPoint x: 470, endPoint y: 345, distance: 126.6
click at [471, 345] on p "Build machine learning models for healthcare applications and publish a researc…" at bounding box center [551, 342] width 397 height 12
drag, startPoint x: 458, startPoint y: 345, endPoint x: 608, endPoint y: 340, distance: 150.0
click at [608, 340] on p "Build machine learning models for healthcare applications and publish a researc…" at bounding box center [551, 342] width 397 height 12
drag, startPoint x: 624, startPoint y: 339, endPoint x: 438, endPoint y: 343, distance: 185.2
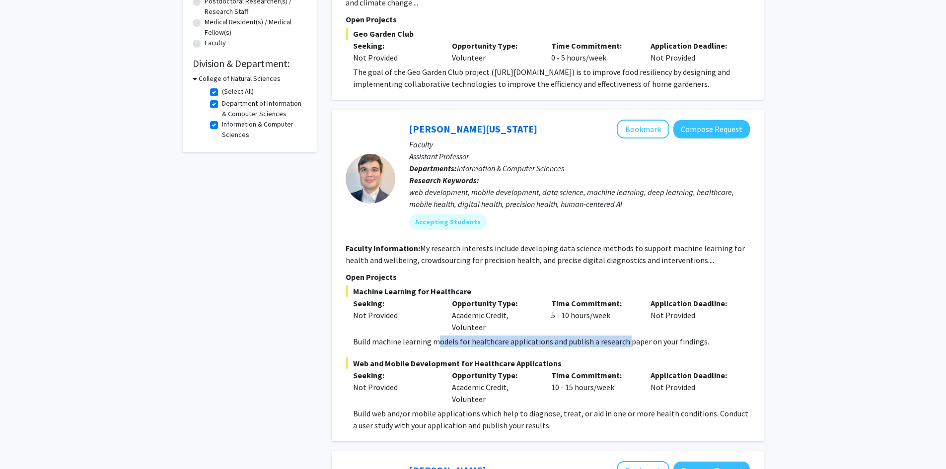
click at [438, 343] on p "Build machine learning models for healthcare applications and publish a researc…" at bounding box center [551, 342] width 397 height 12
drag, startPoint x: 472, startPoint y: 420, endPoint x: 540, endPoint y: 426, distance: 68.3
click at [522, 425] on p "Build web and/or mobile applications which help to diagnose, treat, or aid in o…" at bounding box center [551, 420] width 397 height 24
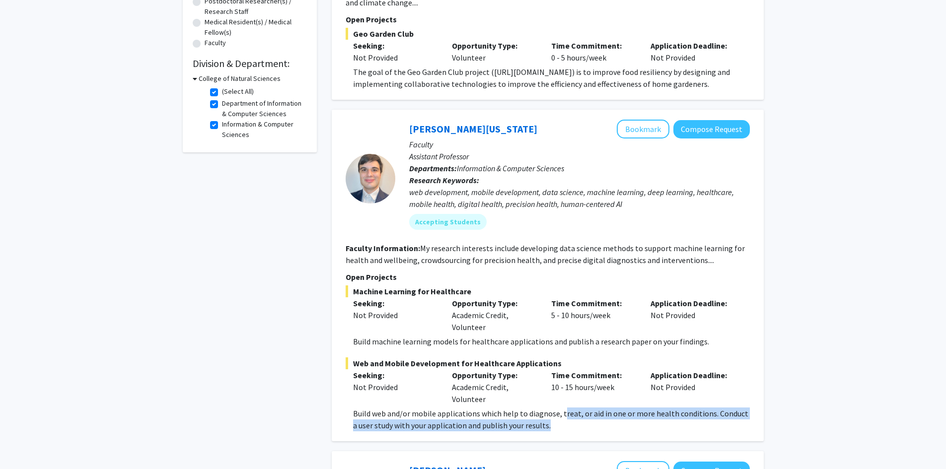
drag, startPoint x: 564, startPoint y: 427, endPoint x: 560, endPoint y: 416, distance: 11.6
click at [560, 416] on p "Build web and/or mobile applications which help to diagnose, treat, or aid in o…" at bounding box center [551, 420] width 397 height 24
drag, startPoint x: 531, startPoint y: 412, endPoint x: 564, endPoint y: 424, distance: 35.7
click at [541, 425] on p "Build web and/or mobile applications which help to diagnose, treat, or aid in o…" at bounding box center [551, 420] width 397 height 24
drag, startPoint x: 579, startPoint y: 424, endPoint x: 545, endPoint y: 415, distance: 35.7
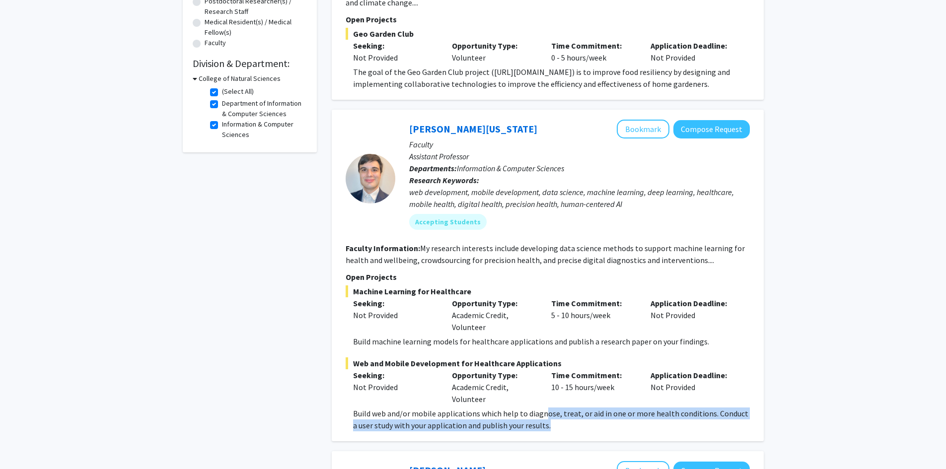
click at [545, 415] on p "Build web and/or mobile applications which help to diagnose, treat, or aid in o…" at bounding box center [551, 420] width 397 height 24
drag, startPoint x: 541, startPoint y: 415, endPoint x: 548, endPoint y: 428, distance: 15.1
click at [548, 428] on p "Build web and/or mobile applications which help to diagnose, treat, or aid in o…" at bounding box center [551, 420] width 397 height 24
click at [555, 425] on p "Build web and/or mobile applications which help to diagnose, treat, or aid in o…" at bounding box center [551, 420] width 397 height 24
drag, startPoint x: 550, startPoint y: 422, endPoint x: 541, endPoint y: 413, distance: 13.0
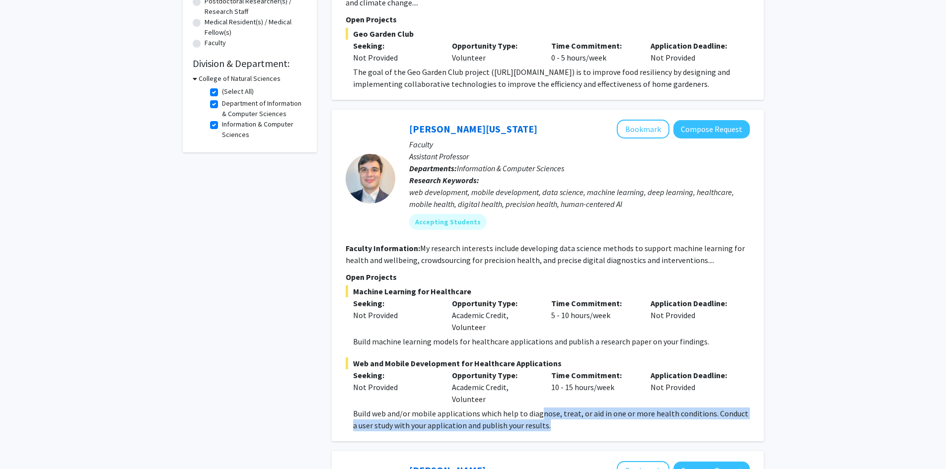
click at [541, 413] on p "Build web and/or mobile applications which help to diagnose, treat, or aid in o…" at bounding box center [551, 420] width 397 height 24
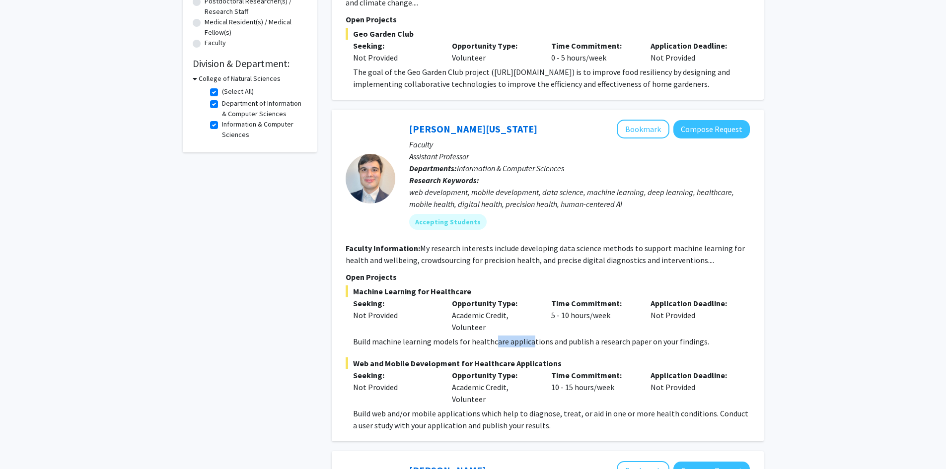
drag, startPoint x: 529, startPoint y: 338, endPoint x: 481, endPoint y: 345, distance: 49.1
click at [490, 343] on p "Build machine learning models for healthcare applications and publish a researc…" at bounding box center [551, 342] width 397 height 12
drag, startPoint x: 478, startPoint y: 345, endPoint x: 588, endPoint y: 343, distance: 110.2
click at [571, 341] on p "Build machine learning models for healthcare applications and publish a researc…" at bounding box center [551, 342] width 397 height 12
drag, startPoint x: 594, startPoint y: 344, endPoint x: 489, endPoint y: 342, distance: 105.3
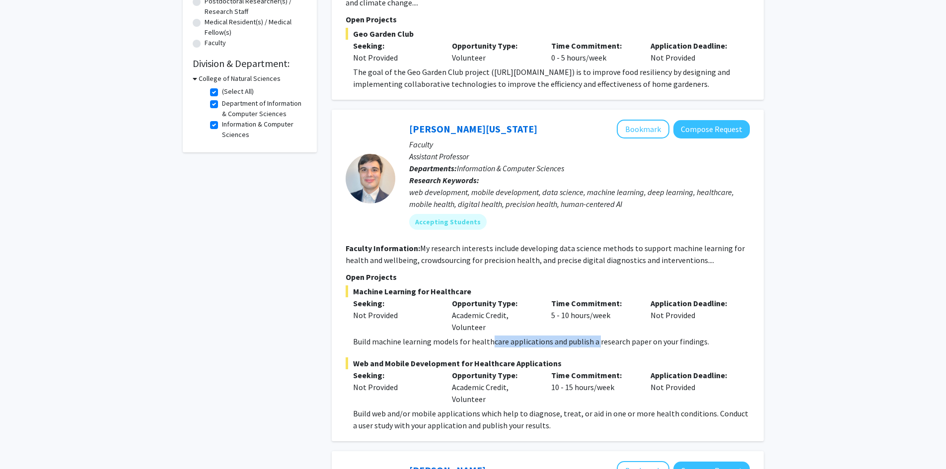
click at [489, 342] on p "Build machine learning models for healthcare applications and publish a researc…" at bounding box center [551, 342] width 397 height 12
drag, startPoint x: 489, startPoint y: 342, endPoint x: 577, endPoint y: 341, distance: 88.4
click at [577, 341] on p "Build machine learning models for healthcare applications and publish a researc…" at bounding box center [551, 342] width 397 height 12
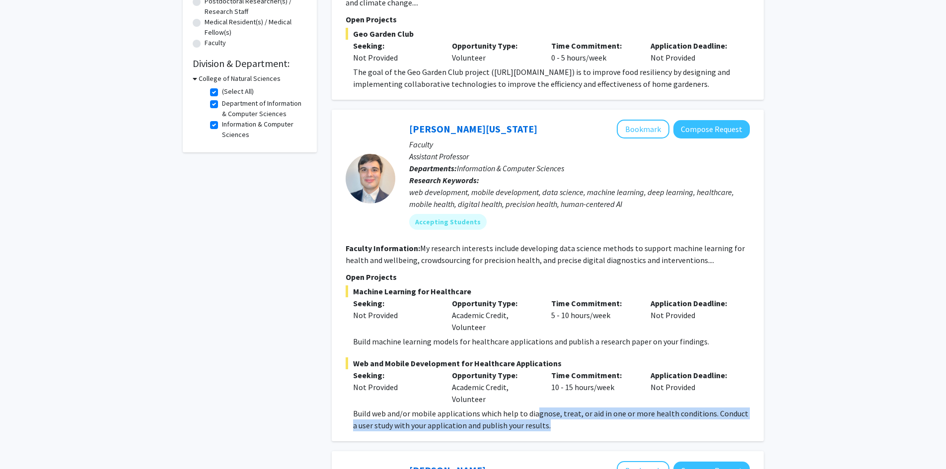
drag, startPoint x: 571, startPoint y: 426, endPoint x: 534, endPoint y: 413, distance: 39.3
click at [534, 413] on p "Build web and/or mobile applications which help to diagnose, treat, or aid in o…" at bounding box center [551, 420] width 397 height 24
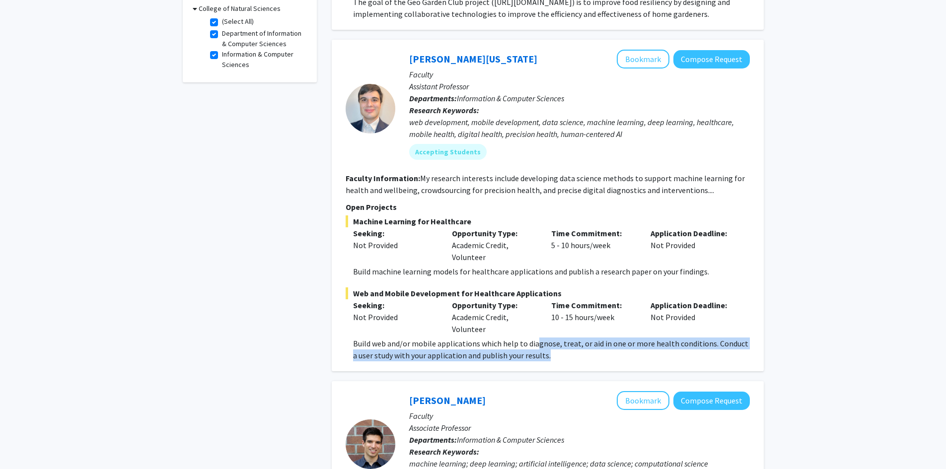
scroll to position [496, 0]
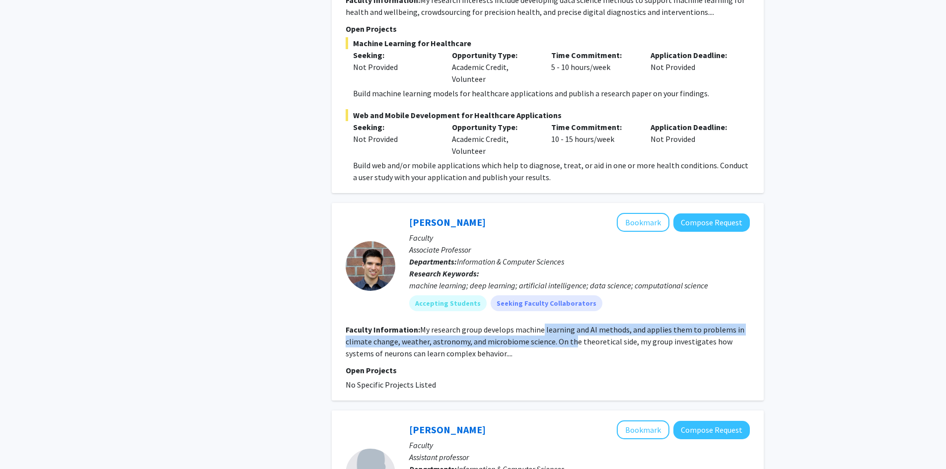
drag, startPoint x: 567, startPoint y: 341, endPoint x: 541, endPoint y: 326, distance: 30.7
click at [541, 326] on fg-read-more "My research group develops machine learning and AI methods, and applies them to…" at bounding box center [545, 342] width 399 height 34
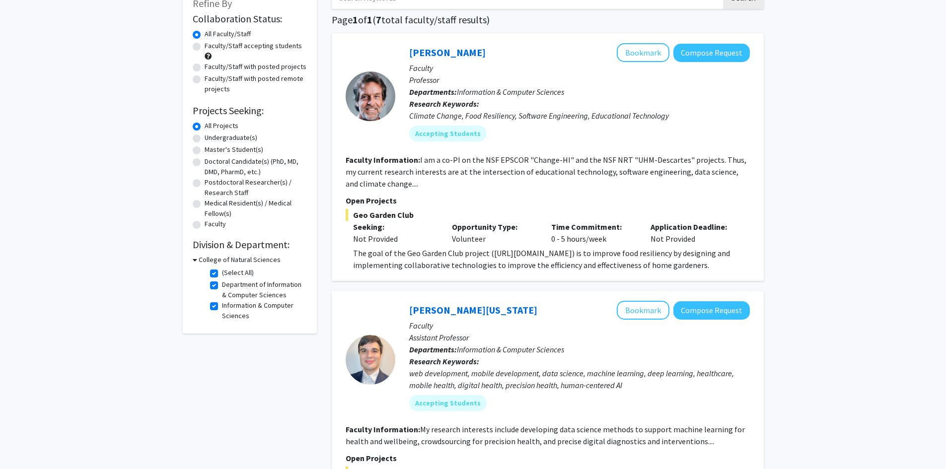
scroll to position [50, 0]
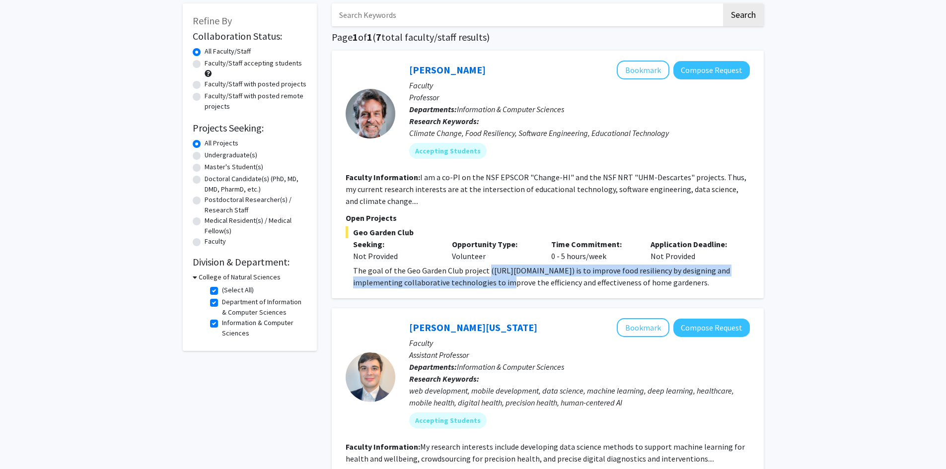
drag, startPoint x: 486, startPoint y: 282, endPoint x: 532, endPoint y: 274, distance: 47.3
click at [489, 276] on p "The goal of the Geo Garden Club project ([URL][DOMAIN_NAME]) is to improve food…" at bounding box center [551, 277] width 397 height 24
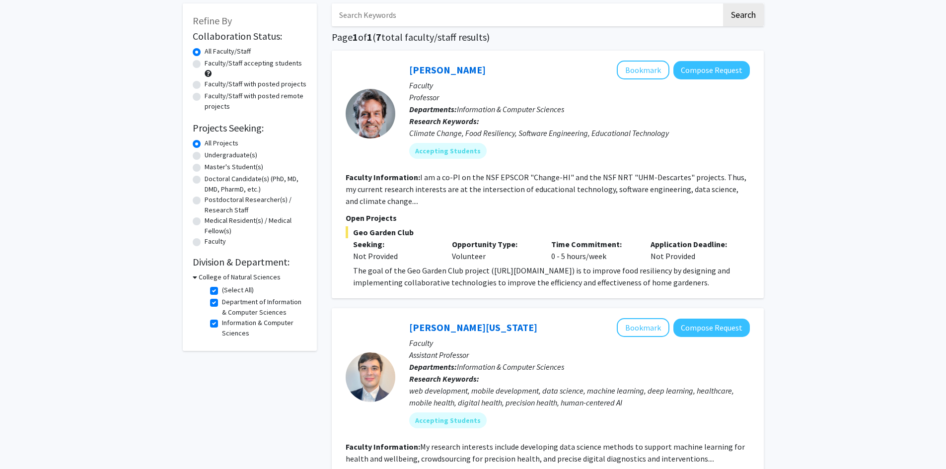
click at [541, 283] on span "The goal of the Geo Garden Club project ([URL][DOMAIN_NAME]) is to improve food…" at bounding box center [541, 277] width 377 height 22
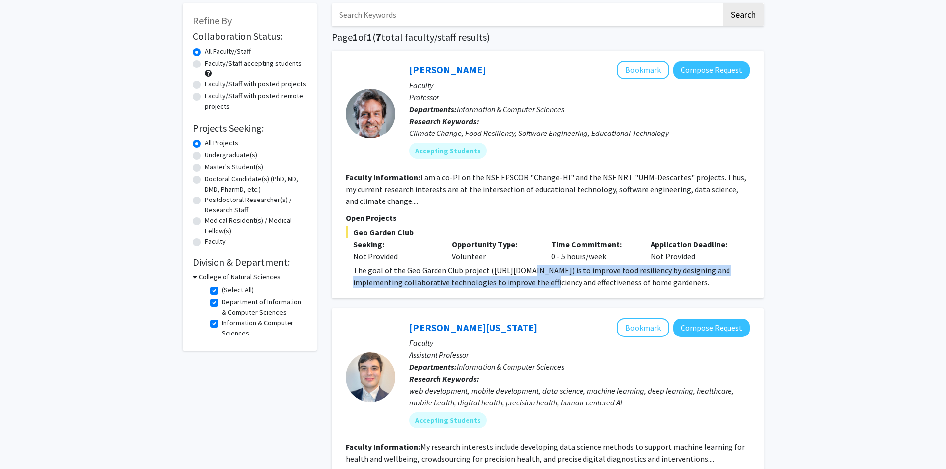
drag, startPoint x: 531, startPoint y: 286, endPoint x: 521, endPoint y: 274, distance: 15.6
click at [522, 274] on span "The goal of the Geo Garden Club project ([URL][DOMAIN_NAME]) is to improve food…" at bounding box center [541, 277] width 377 height 22
drag, startPoint x: 518, startPoint y: 274, endPoint x: 521, endPoint y: 285, distance: 11.7
click at [521, 285] on span "The goal of the Geo Garden Club project ([URL][DOMAIN_NAME]) is to improve food…" at bounding box center [541, 277] width 377 height 22
drag, startPoint x: 546, startPoint y: 288, endPoint x: 540, endPoint y: 273, distance: 16.7
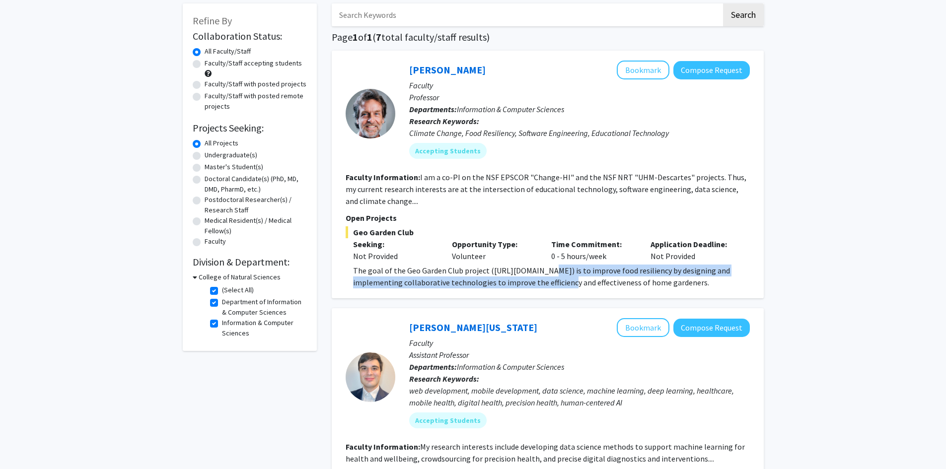
click at [540, 273] on p "The goal of the Geo Garden Club project ([URL][DOMAIN_NAME]) is to improve food…" at bounding box center [551, 277] width 397 height 24
drag, startPoint x: 512, startPoint y: 273, endPoint x: 516, endPoint y: 285, distance: 12.6
click at [516, 285] on span "The goal of the Geo Garden Club project ([URL][DOMAIN_NAME]) is to improve food…" at bounding box center [541, 277] width 377 height 22
click at [526, 273] on span "The goal of the Geo Garden Club project ([URL][DOMAIN_NAME]) is to improve food…" at bounding box center [541, 277] width 377 height 22
click at [525, 273] on span "The goal of the Geo Garden Club project ([URL][DOMAIN_NAME]) is to improve food…" at bounding box center [541, 277] width 377 height 22
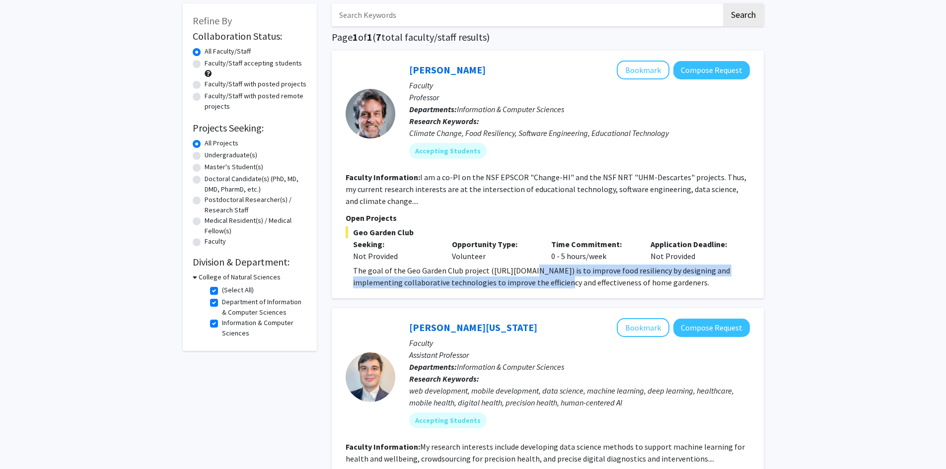
click at [527, 279] on span "The goal of the Geo Garden Club project ([URL][DOMAIN_NAME]) is to improve food…" at bounding box center [541, 277] width 377 height 22
click at [536, 286] on span "The goal of the Geo Garden Club project ([URL][DOMAIN_NAME]) is to improve food…" at bounding box center [541, 277] width 377 height 22
click at [545, 269] on span "The goal of the Geo Garden Club project ([URL][DOMAIN_NAME]) is to improve food…" at bounding box center [541, 277] width 377 height 22
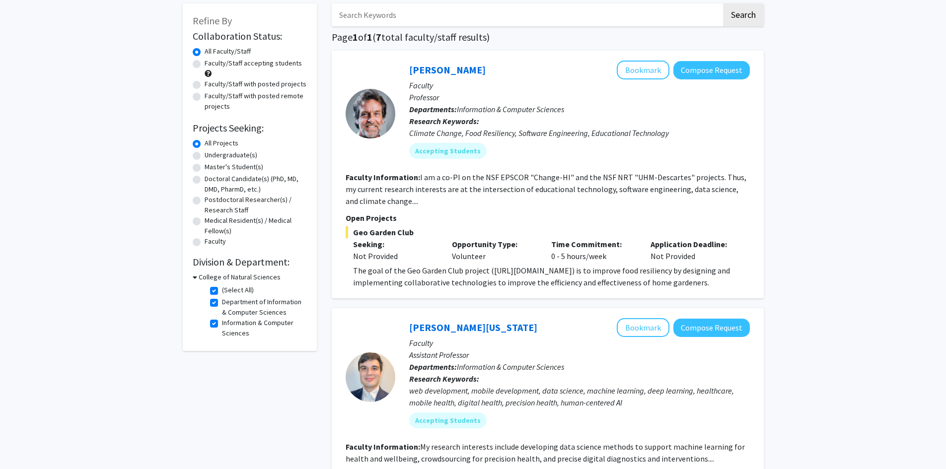
click at [498, 274] on span "The goal of the Geo Garden Club project ([URL][DOMAIN_NAME]) is to improve food…" at bounding box center [541, 277] width 377 height 22
click at [579, 267] on span "The goal of the Geo Garden Club project ([URL][DOMAIN_NAME]) is to improve food…" at bounding box center [541, 277] width 377 height 22
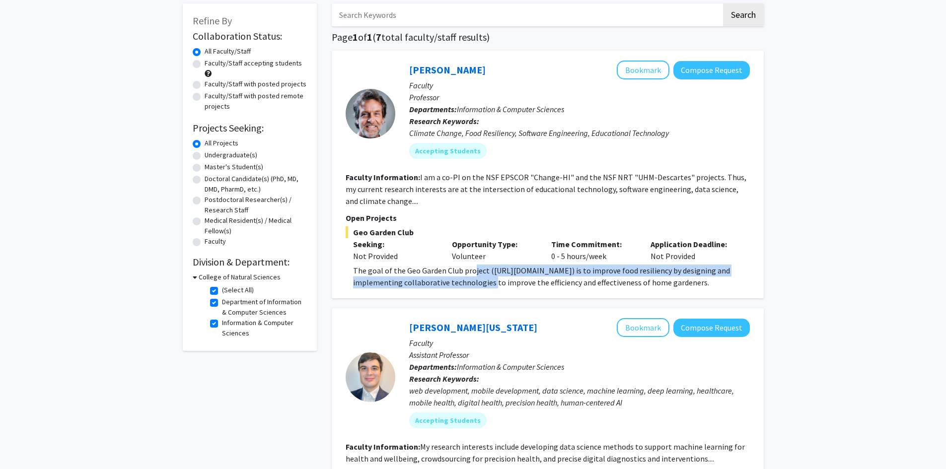
drag, startPoint x: 470, startPoint y: 268, endPoint x: 468, endPoint y: 287, distance: 19.5
click at [468, 287] on p "The goal of the Geo Garden Club project ([URL][DOMAIN_NAME]) is to improve food…" at bounding box center [551, 277] width 397 height 24
drag, startPoint x: 518, startPoint y: 285, endPoint x: 511, endPoint y: 271, distance: 16.2
click at [511, 271] on span "The goal of the Geo Garden Club project ([URL][DOMAIN_NAME]) is to improve food…" at bounding box center [541, 277] width 377 height 22
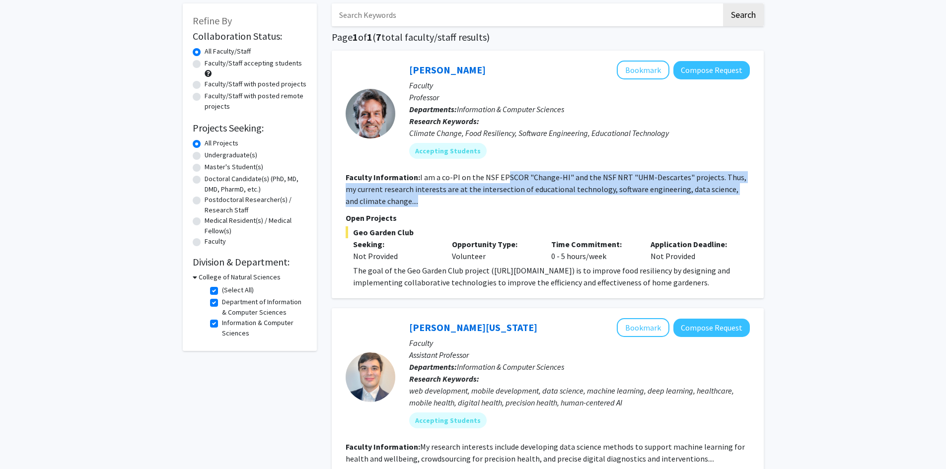
drag, startPoint x: 505, startPoint y: 169, endPoint x: 500, endPoint y: 199, distance: 30.2
click at [500, 198] on fg-search-faculty "[PERSON_NAME] Bookmark Compose Request Faculty Professor Departments: Informati…" at bounding box center [548, 175] width 404 height 228
click at [507, 204] on section "Faculty Information: I am a co-PI on the NSF EPSCOR "Change-HI" and the NSF NRT…" at bounding box center [548, 189] width 404 height 36
drag, startPoint x: 522, startPoint y: 199, endPoint x: 402, endPoint y: 181, distance: 121.0
click at [402, 181] on section "Faculty Information: I am a co-PI on the NSF EPSCOR "Change-HI" and the NSF NRT…" at bounding box center [548, 189] width 404 height 36
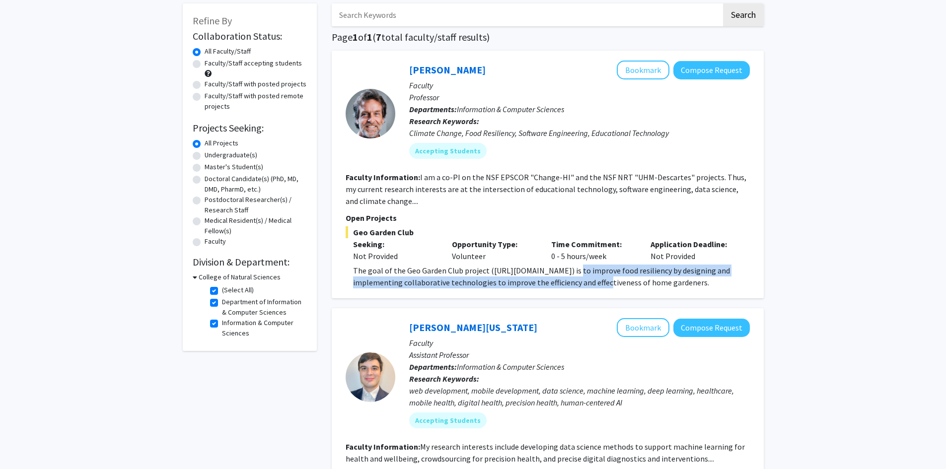
drag, startPoint x: 581, startPoint y: 283, endPoint x: 529, endPoint y: 272, distance: 53.0
click at [562, 271] on span "The goal of the Geo Garden Club project ([URL][DOMAIN_NAME]) is to improve food…" at bounding box center [541, 277] width 377 height 22
drag, startPoint x: 496, startPoint y: 266, endPoint x: 514, endPoint y: 290, distance: 30.2
click at [498, 280] on span "The goal of the Geo Garden Club project ([URL][DOMAIN_NAME]) is to improve food…" at bounding box center [541, 277] width 377 height 22
drag, startPoint x: 528, startPoint y: 285, endPoint x: 527, endPoint y: 275, distance: 10.5
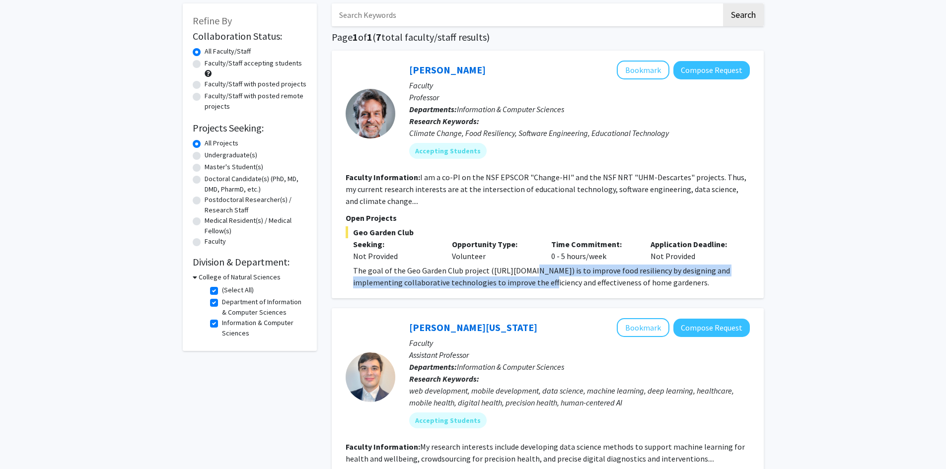
click at [527, 275] on span "The goal of the Geo Garden Club project ([URL][DOMAIN_NAME]) is to improve food…" at bounding box center [541, 277] width 377 height 22
click at [531, 272] on span "The goal of the Geo Garden Club project ([URL][DOMAIN_NAME]) is to improve food…" at bounding box center [541, 277] width 377 height 22
drag, startPoint x: 545, startPoint y: 268, endPoint x: 545, endPoint y: 287, distance: 18.9
click at [545, 287] on span "The goal of the Geo Garden Club project ([URL][DOMAIN_NAME]) is to improve food…" at bounding box center [541, 277] width 377 height 22
drag, startPoint x: 554, startPoint y: 289, endPoint x: 528, endPoint y: 278, distance: 28.7
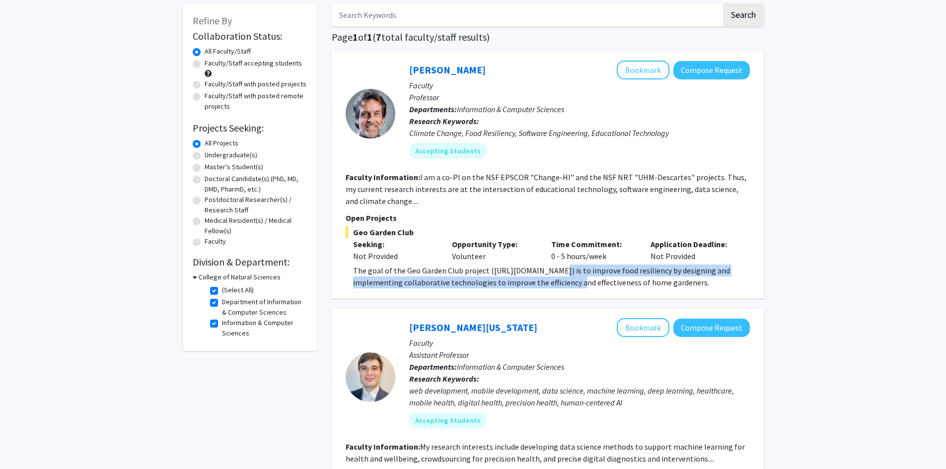
click at [535, 277] on div "[PERSON_NAME] Bookmark Compose Request Faculty Professor Departments: Informati…" at bounding box center [548, 175] width 432 height 248
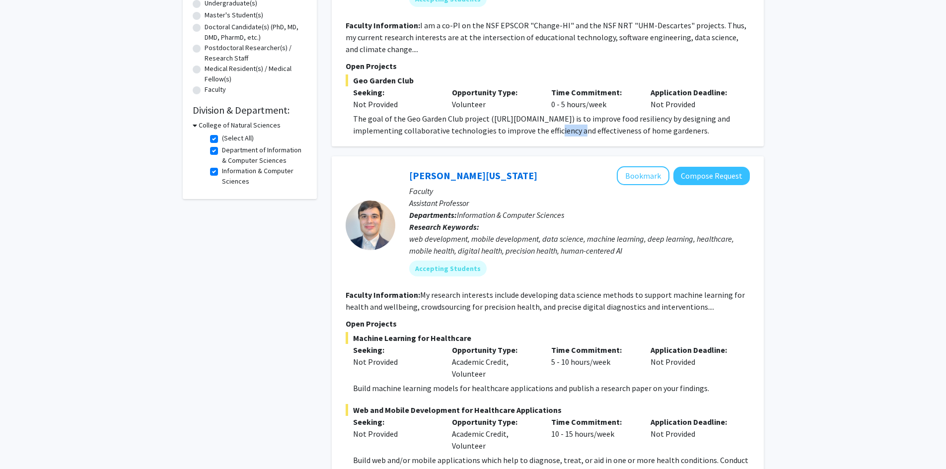
scroll to position [248, 0]
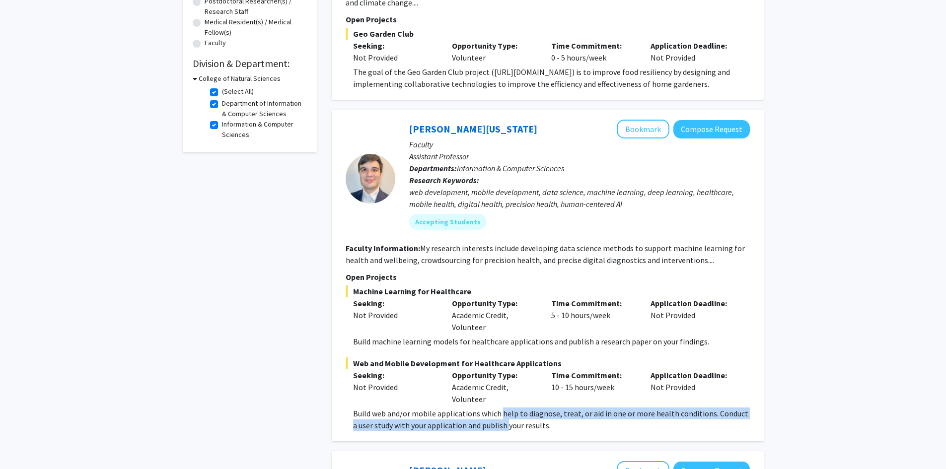
drag, startPoint x: 501, startPoint y: 416, endPoint x: 501, endPoint y: 429, distance: 12.4
click at [501, 429] on p "Build web and/or mobile applications which help to diagnose, treat, or aid in o…" at bounding box center [551, 420] width 397 height 24
drag, startPoint x: 556, startPoint y: 427, endPoint x: 549, endPoint y: 415, distance: 13.8
click at [549, 415] on p "Build web and/or mobile applications which help to diagnose, treat, or aid in o…" at bounding box center [551, 420] width 397 height 24
drag, startPoint x: 539, startPoint y: 416, endPoint x: 544, endPoint y: 432, distance: 17.1
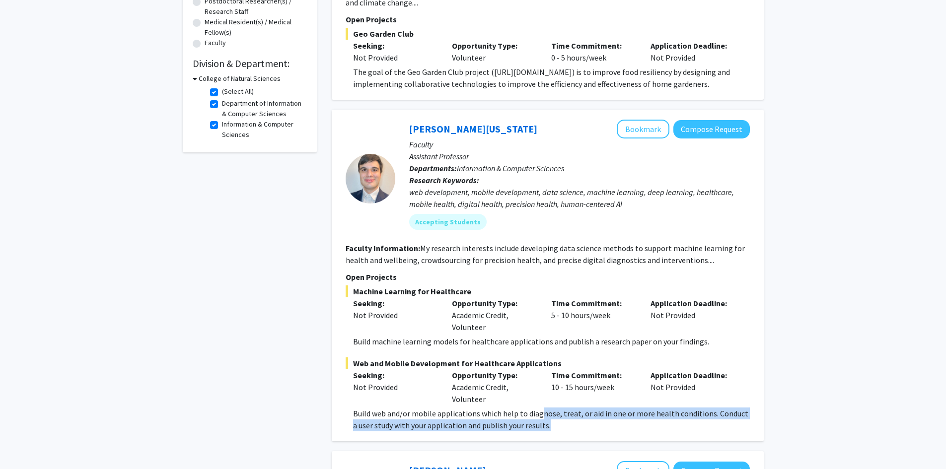
click at [544, 432] on div "[PERSON_NAME][US_STATE] Bookmark Compose Request Faculty Assistant Professor De…" at bounding box center [548, 276] width 432 height 332
click at [564, 425] on p "Build web and/or mobile applications which help to diagnose, treat, or aid in o…" at bounding box center [551, 420] width 397 height 24
drag, startPoint x: 564, startPoint y: 425, endPoint x: 544, endPoint y: 414, distance: 24.0
click at [544, 414] on p "Build web and/or mobile applications which help to diagnose, treat, or aid in o…" at bounding box center [551, 420] width 397 height 24
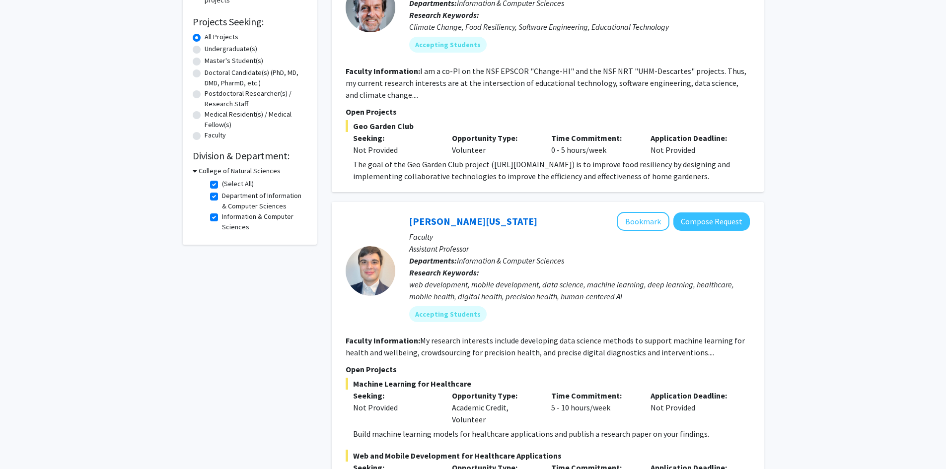
scroll to position [50, 0]
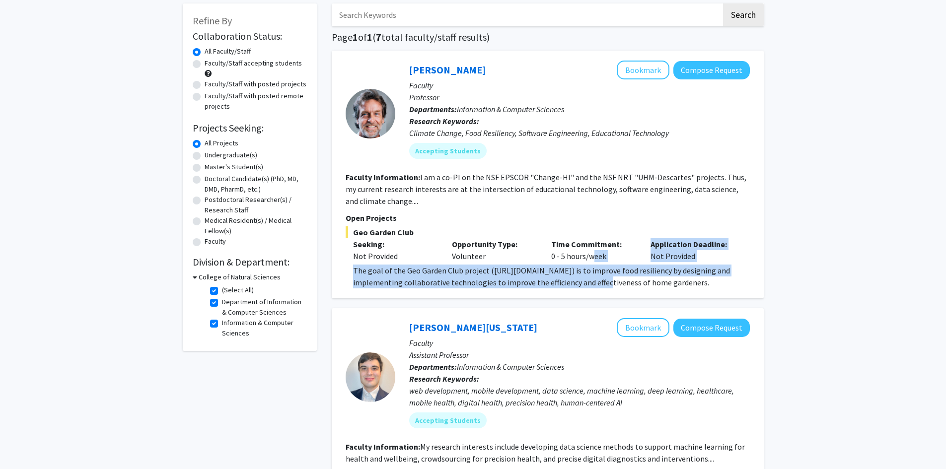
drag, startPoint x: 588, startPoint y: 270, endPoint x: 582, endPoint y: 283, distance: 14.0
click at [583, 282] on div "Geo Garden Club Seeking: Not Provided Opportunity Type: Volunteer Time Commitme…" at bounding box center [548, 257] width 404 height 62
click at [572, 287] on p "The goal of the Geo Garden Club project ([URL][DOMAIN_NAME]) is to improve food…" at bounding box center [551, 277] width 397 height 24
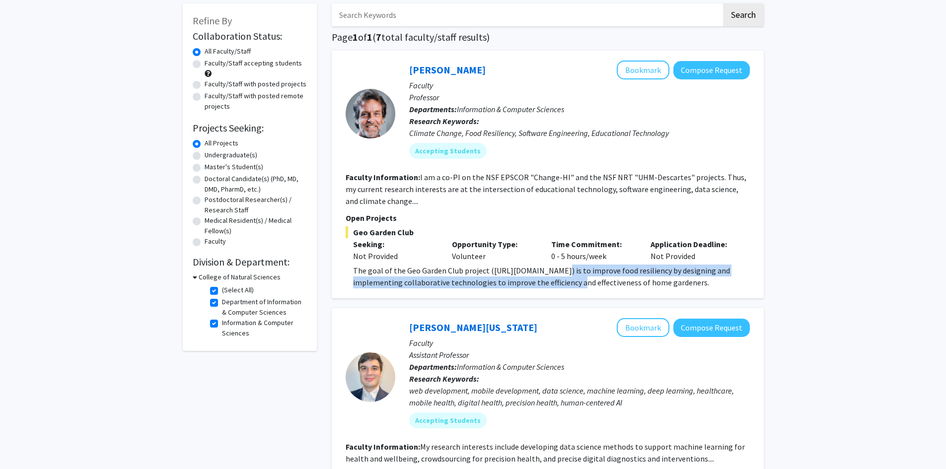
drag, startPoint x: 555, startPoint y: 289, endPoint x: 552, endPoint y: 266, distance: 23.0
click at [552, 266] on div "[PERSON_NAME] Bookmark Compose Request Faculty Professor Departments: Informati…" at bounding box center [548, 175] width 432 height 248
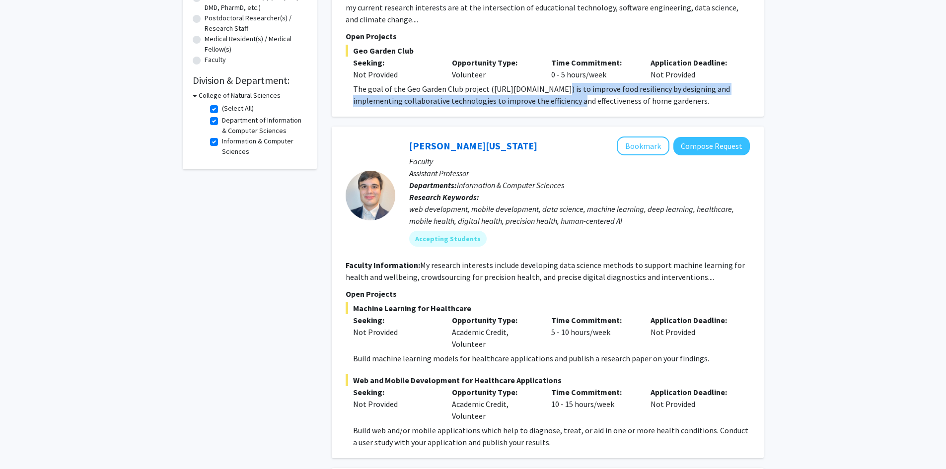
scroll to position [248, 0]
